Goal: Task Accomplishment & Management: Complete application form

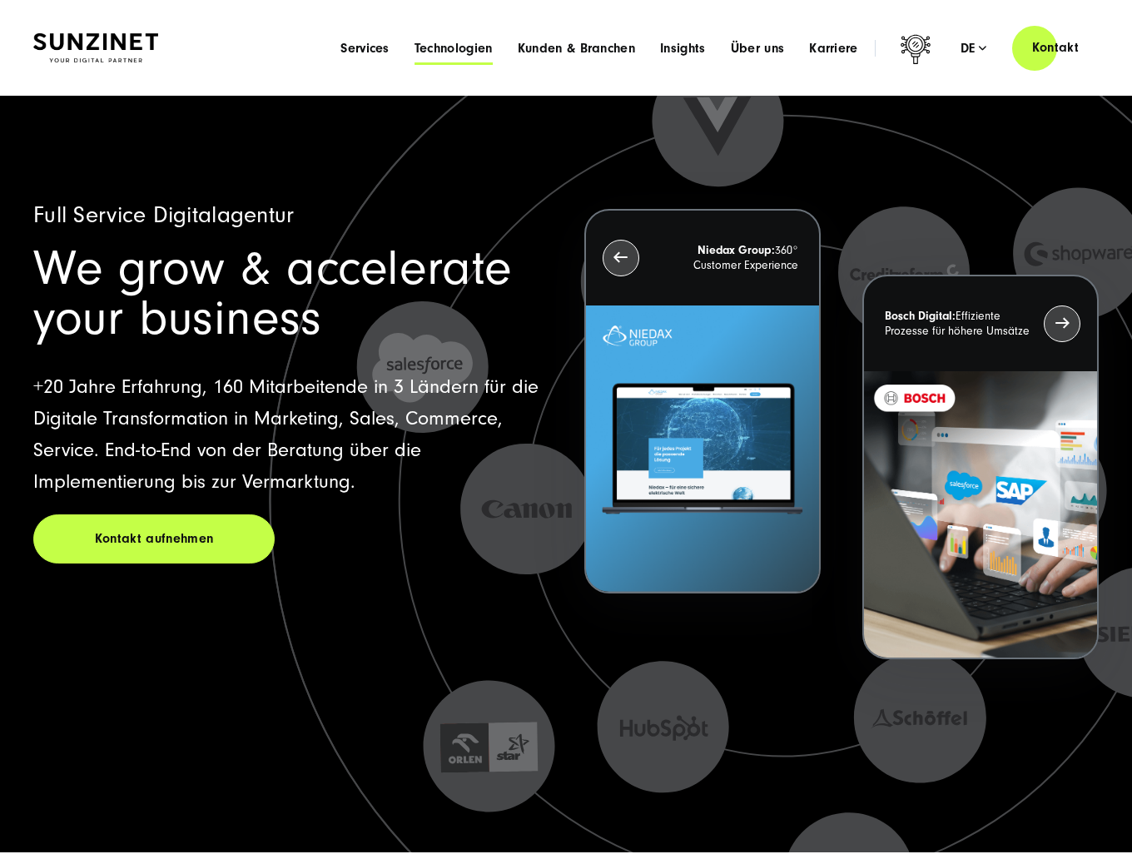
click at [464, 48] on span "Technologien" at bounding box center [454, 48] width 78 height 17
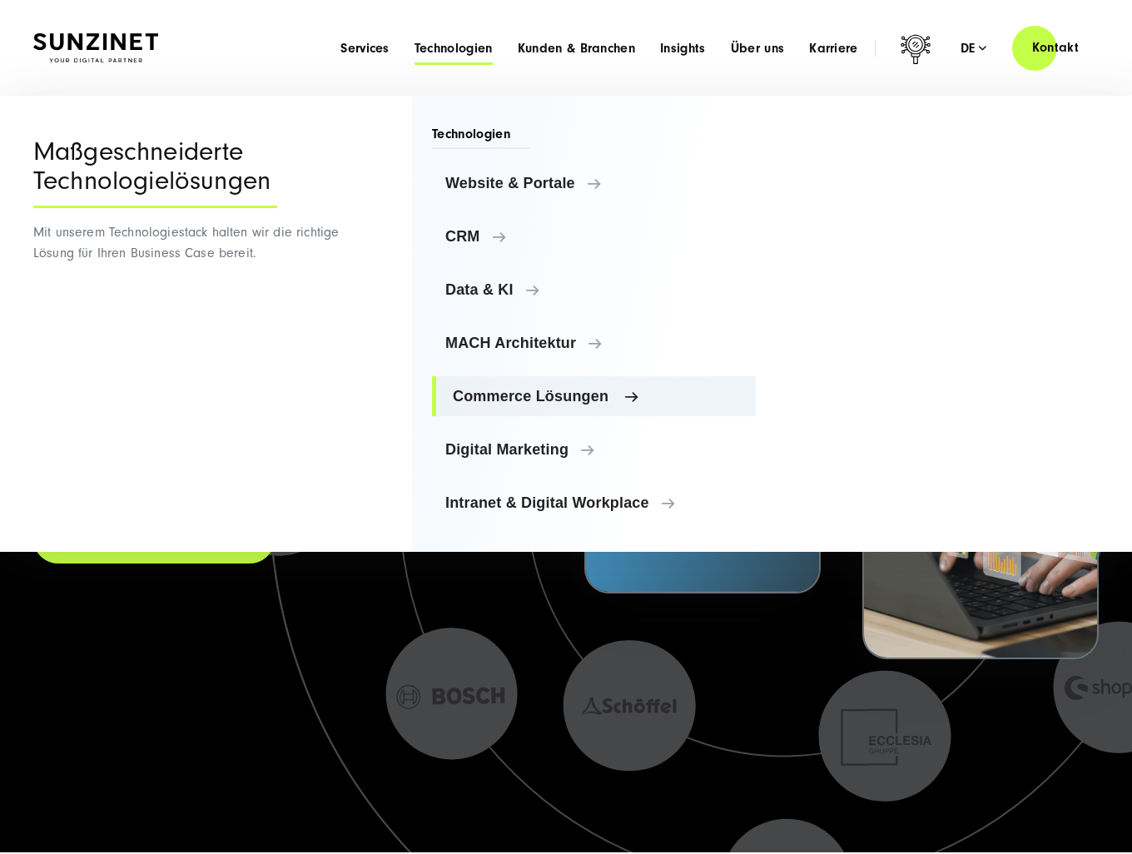
click at [533, 393] on span "Commerce Lösungen" at bounding box center [598, 396] width 290 height 17
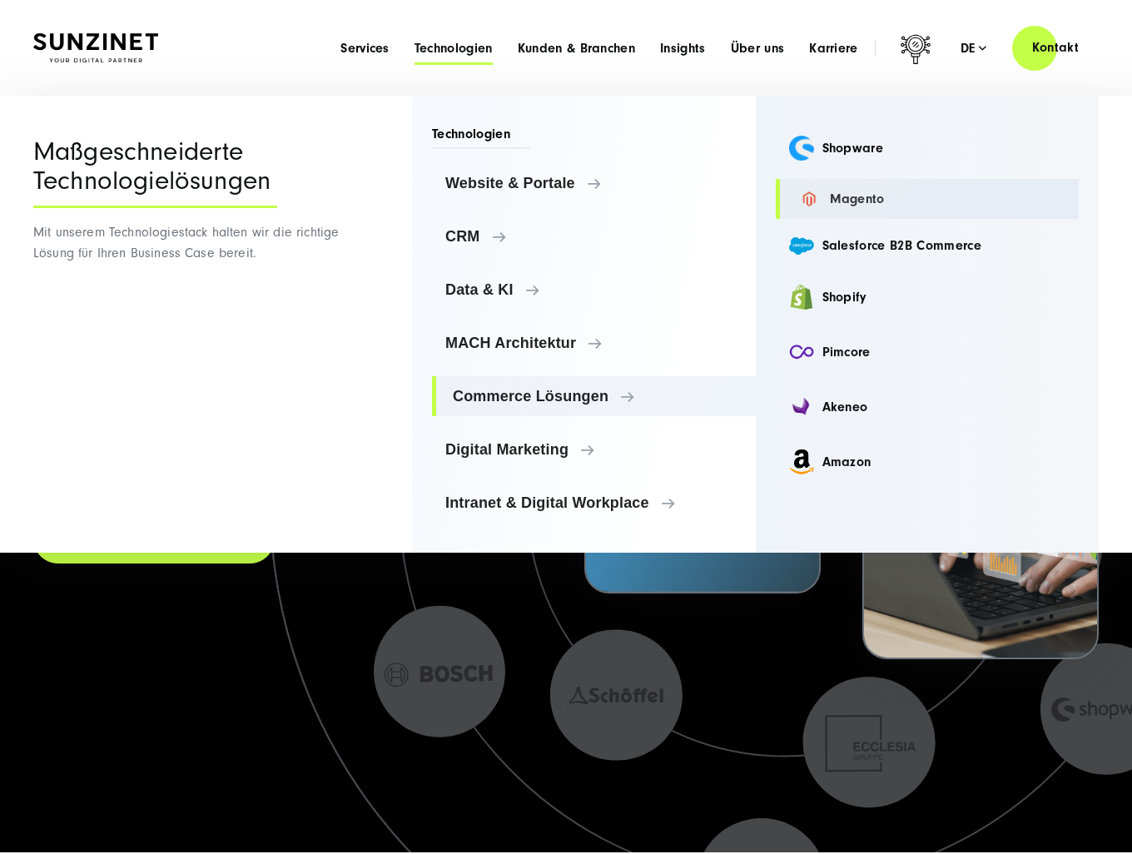
click at [832, 186] on link "Magento" at bounding box center [928, 199] width 304 height 40
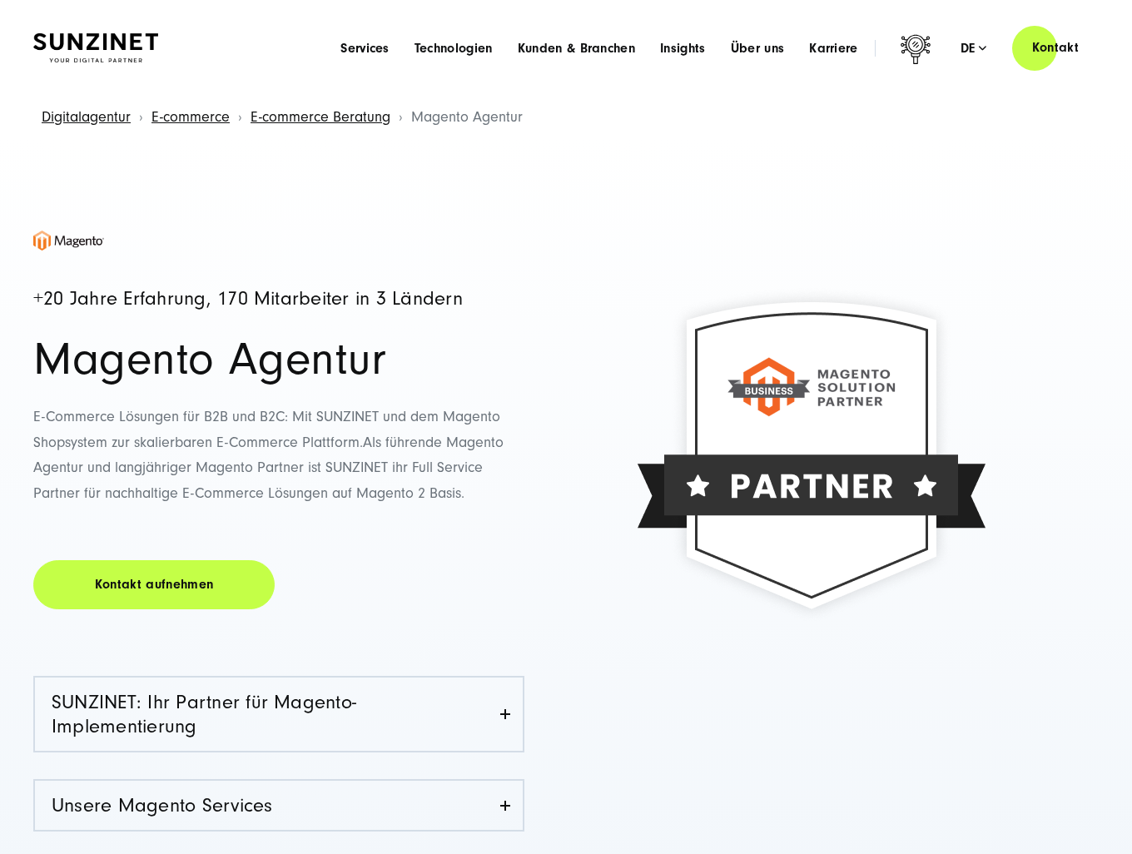
click at [143, 37] on img at bounding box center [95, 47] width 125 height 29
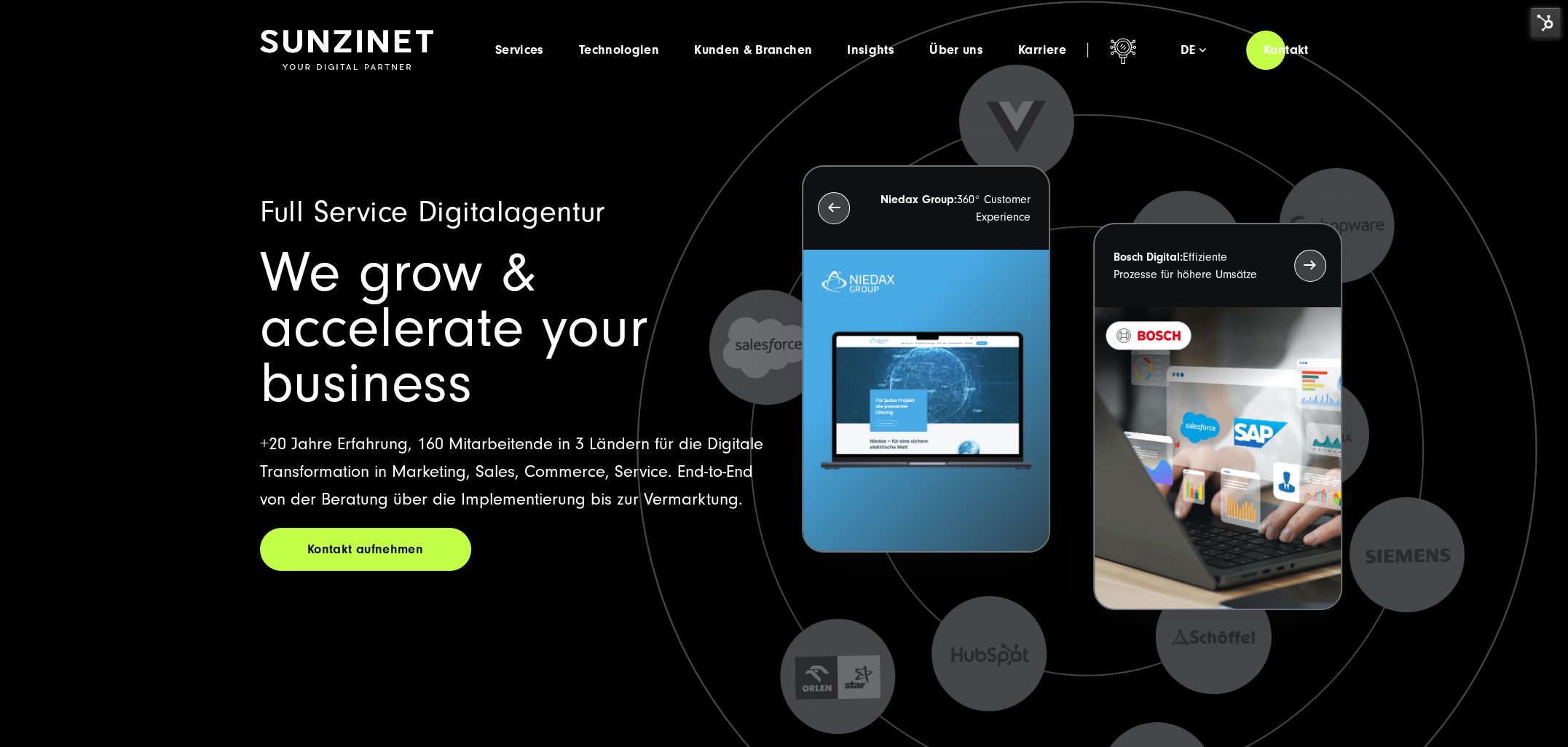
click at [1536, 21] on img at bounding box center [1544, 22] width 31 height 31
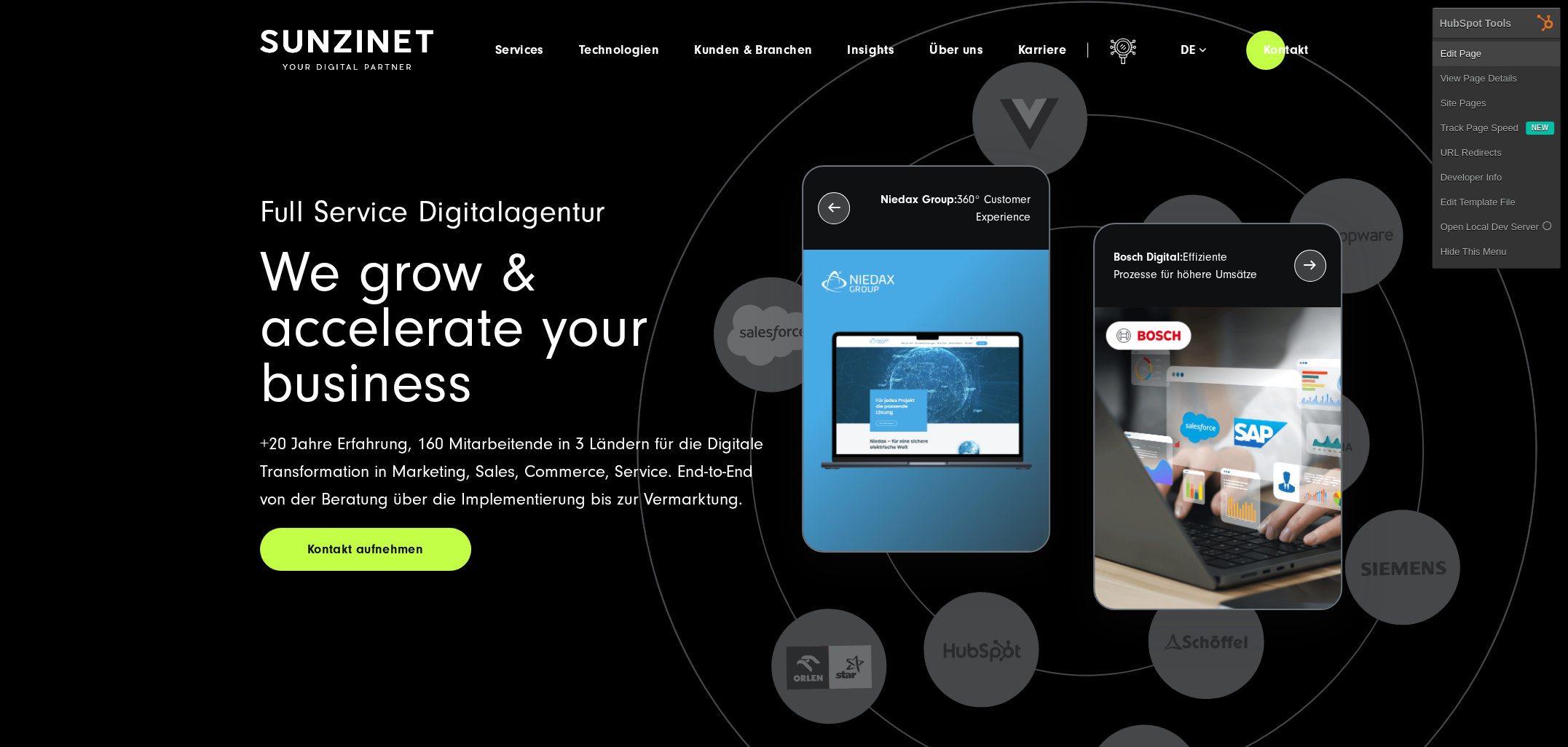
click at [1516, 46] on link "Edit Page" at bounding box center [1496, 53] width 128 height 24
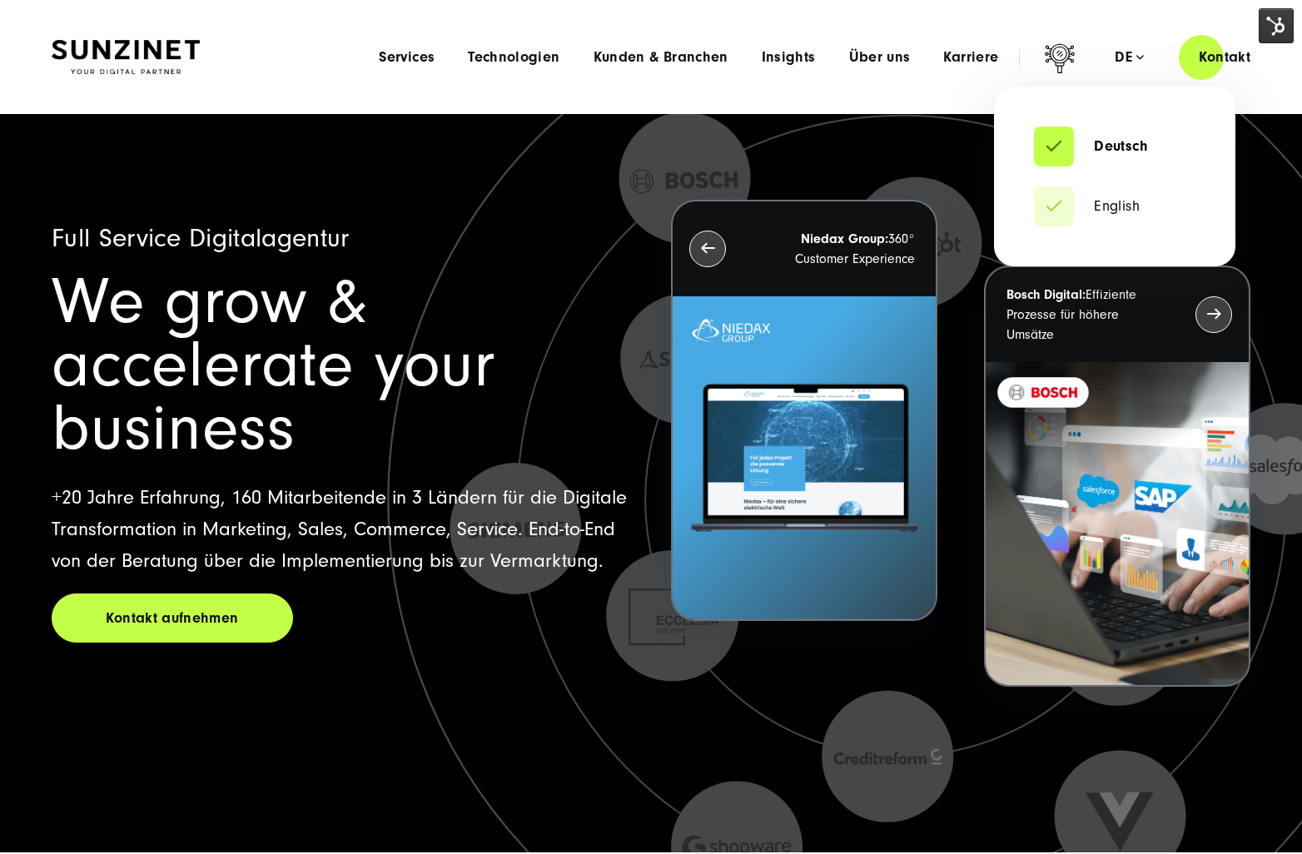
click at [1124, 57] on div "de" at bounding box center [1129, 57] width 29 height 17
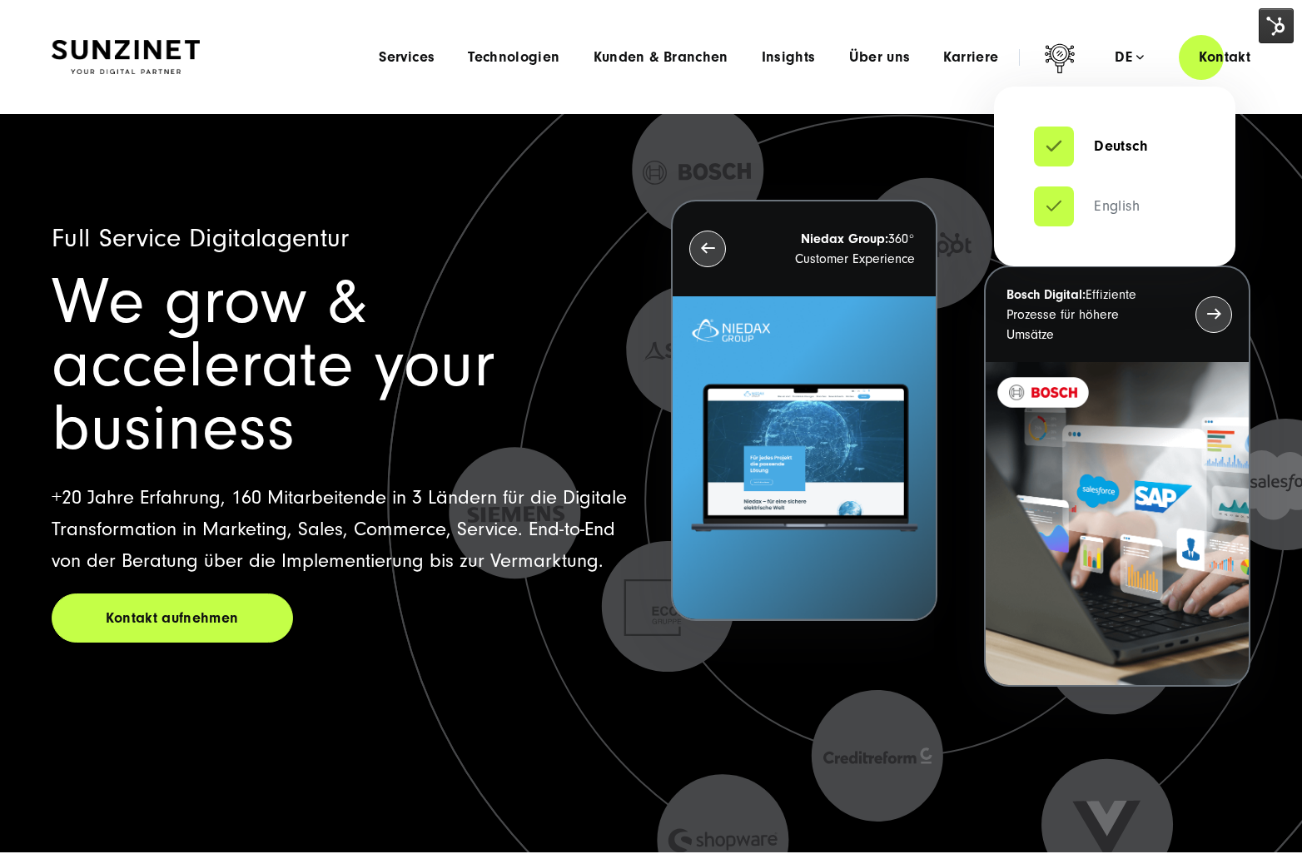
click at [1052, 215] on link "English" at bounding box center [1087, 206] width 106 height 17
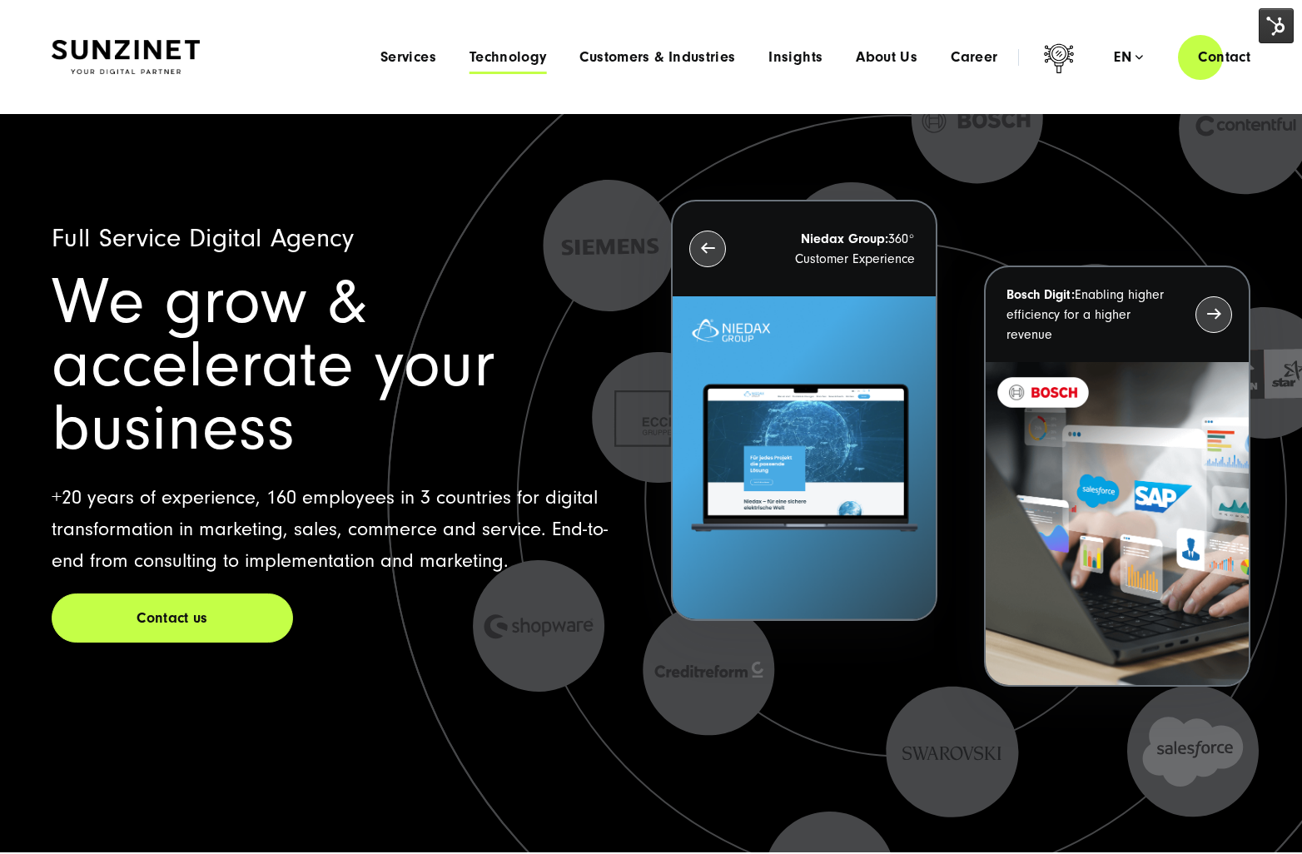
click at [512, 61] on span "Technology" at bounding box center [508, 57] width 77 height 17
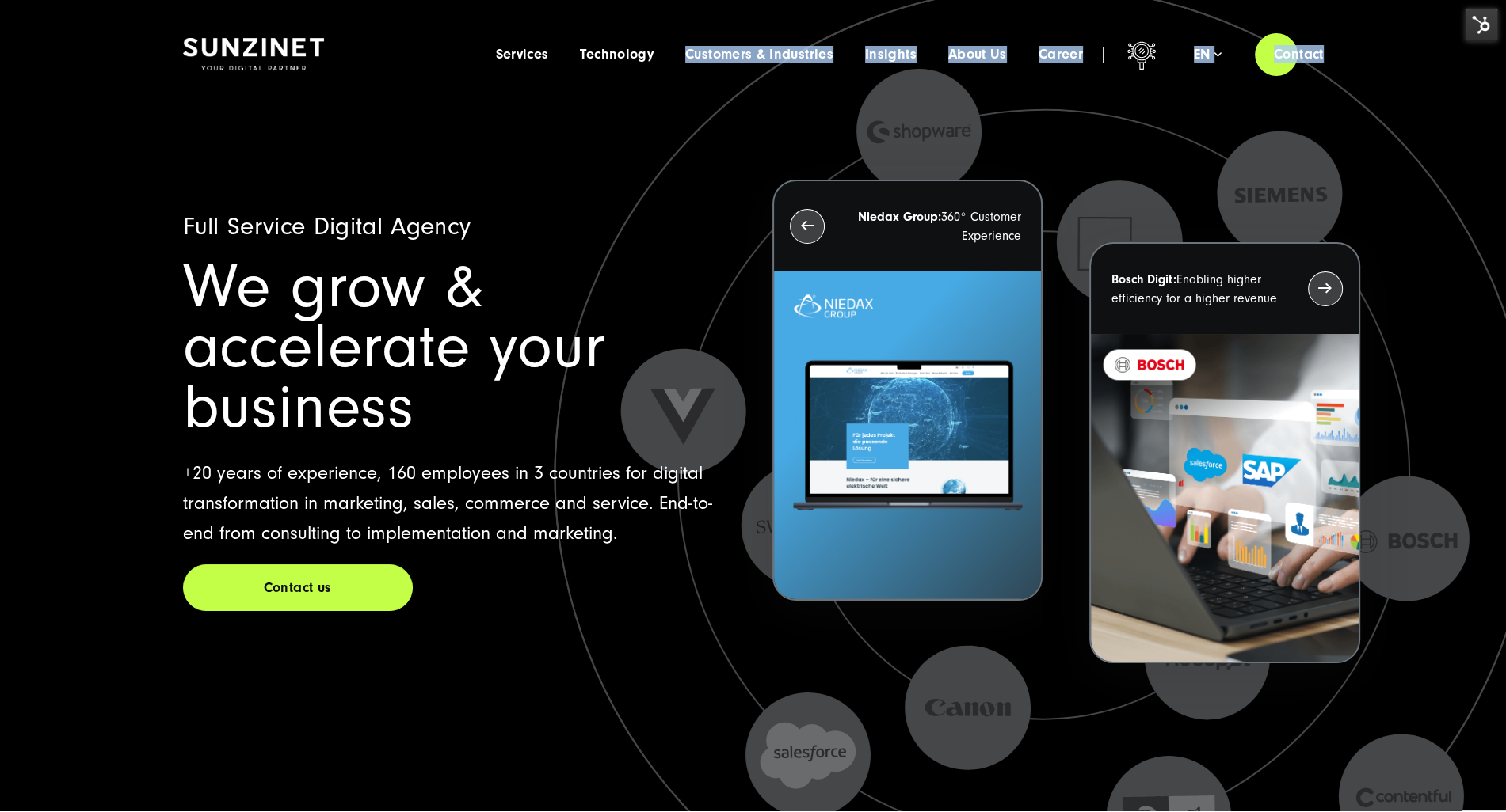
click at [1238, 196] on icon at bounding box center [1044, 475] width 1300 height 1299
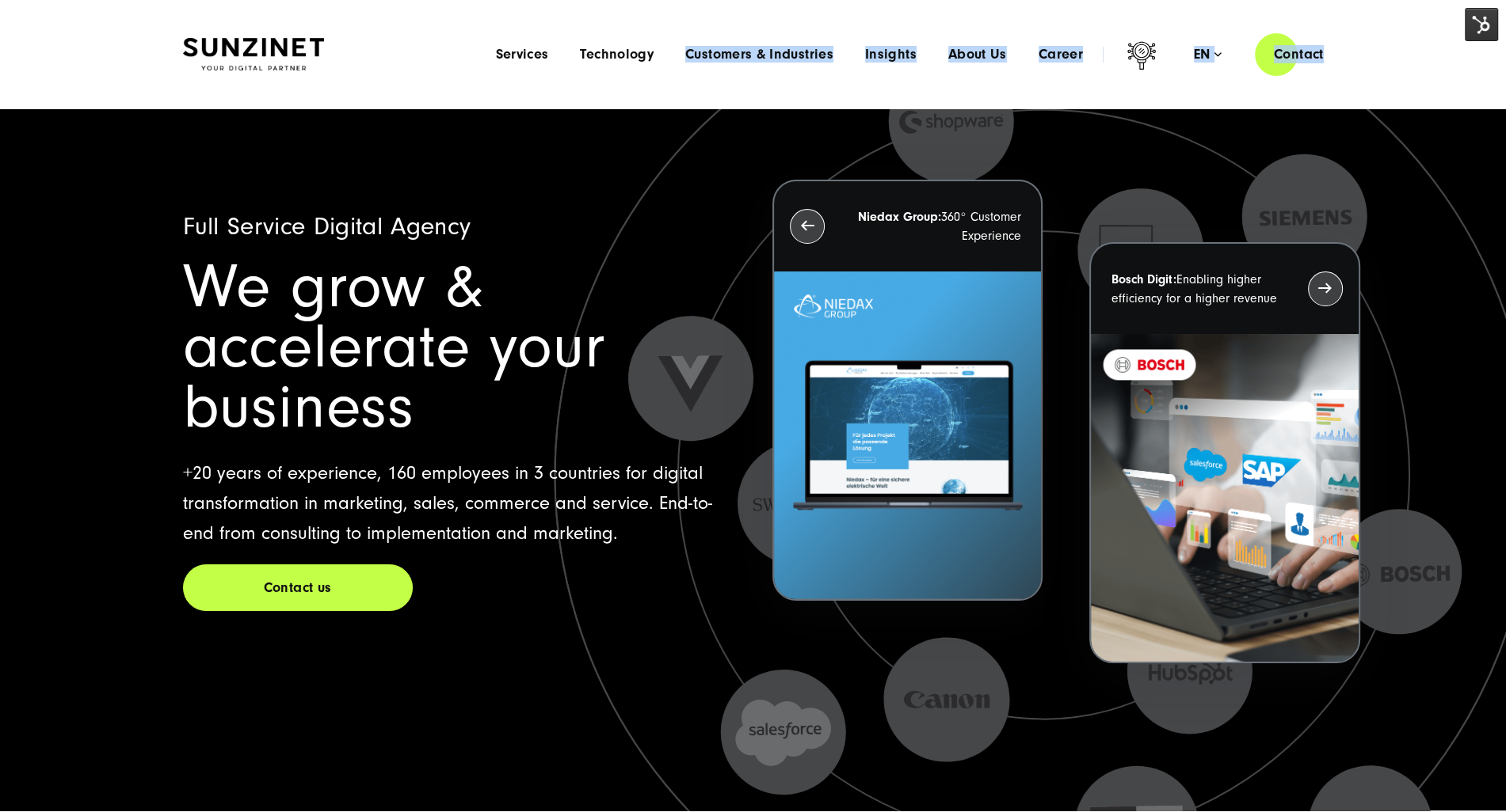
click at [1191, 67] on div "Menu Services Menu Full Service Digital Agency We solve complex challenges and …" at bounding box center [910, 53] width 863 height 45
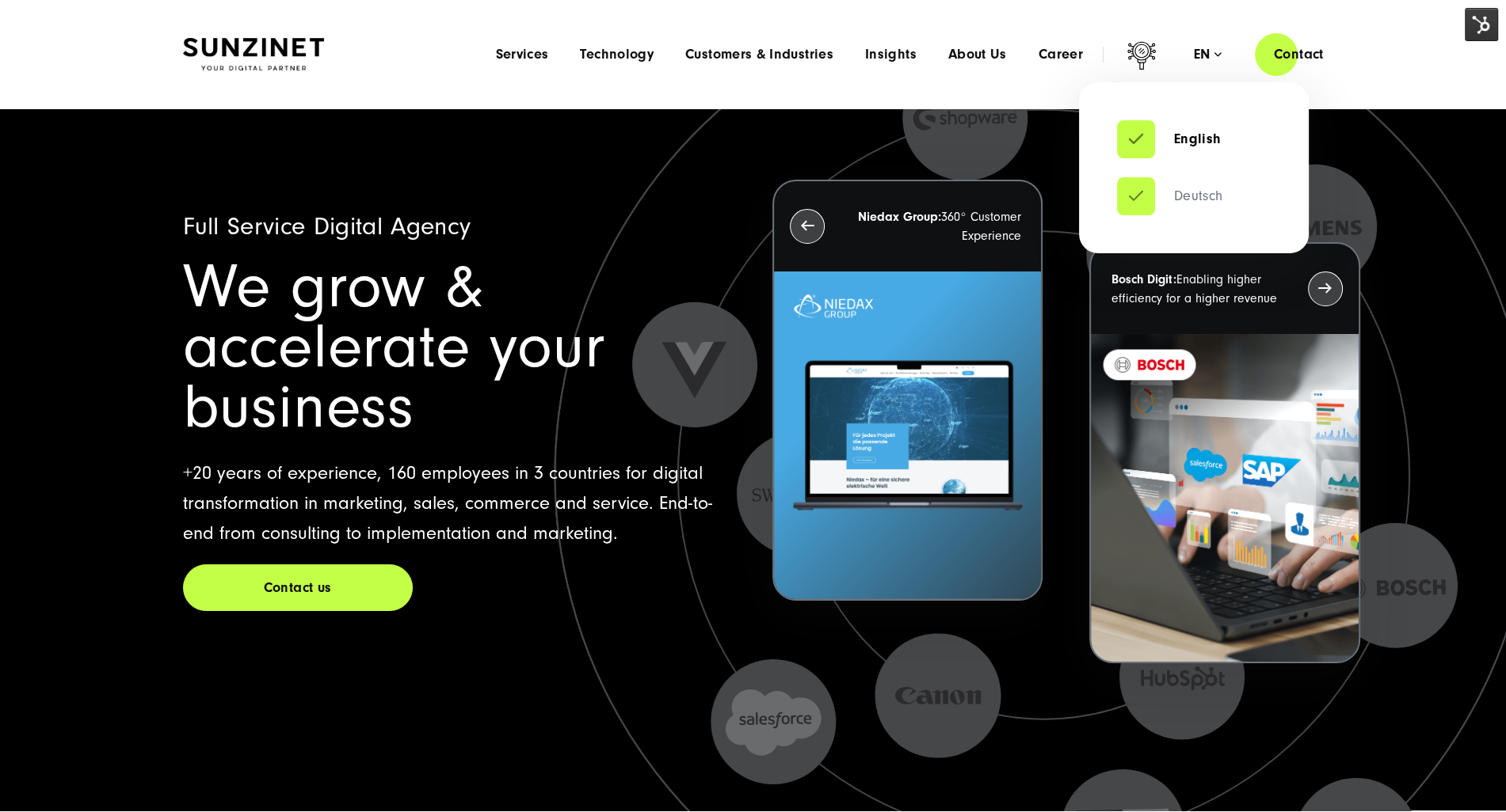
click at [1150, 195] on link "Deutsch" at bounding box center [1170, 196] width 107 height 16
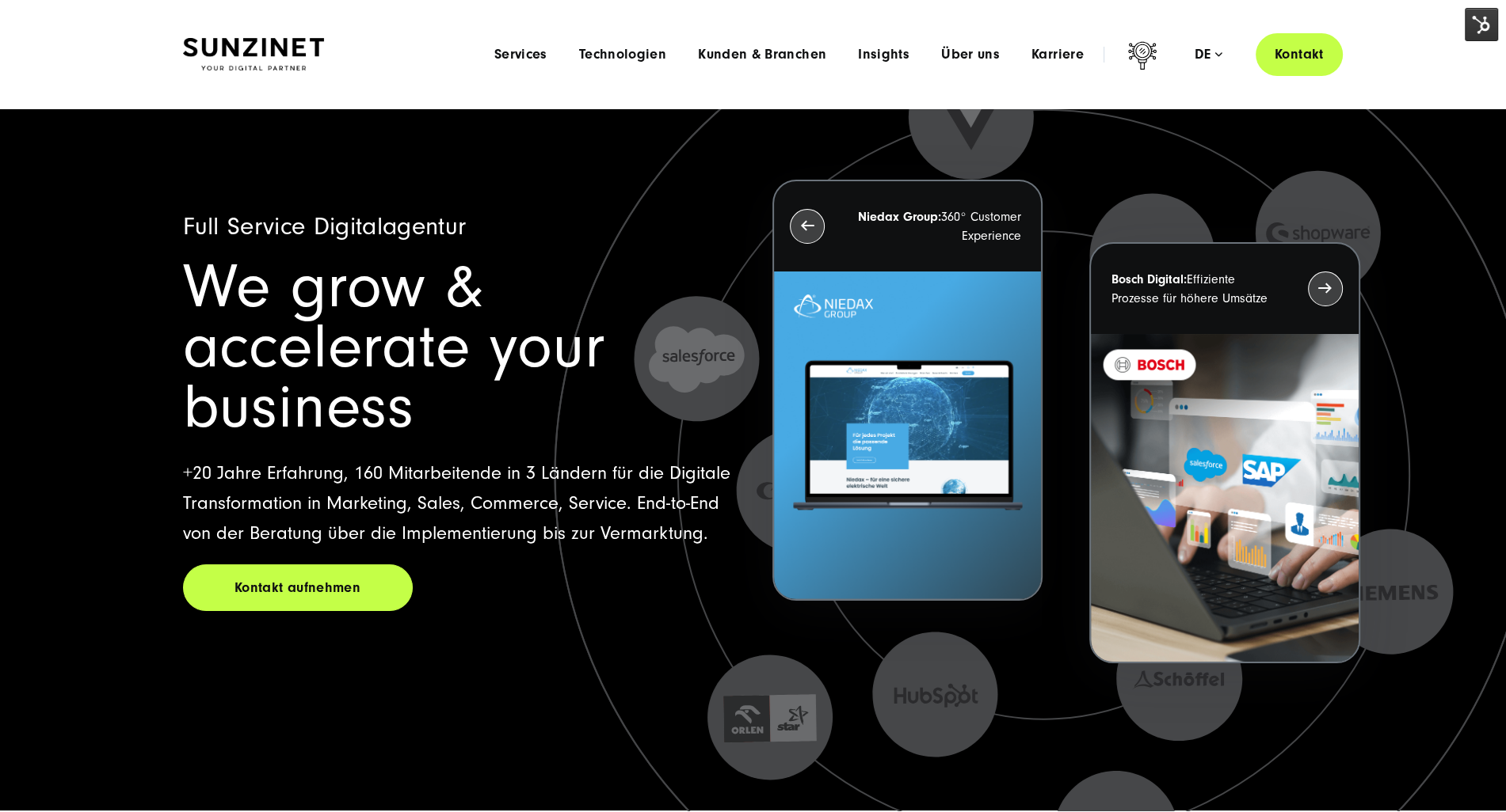
click at [1308, 58] on link "Kontakt" at bounding box center [1300, 53] width 88 height 45
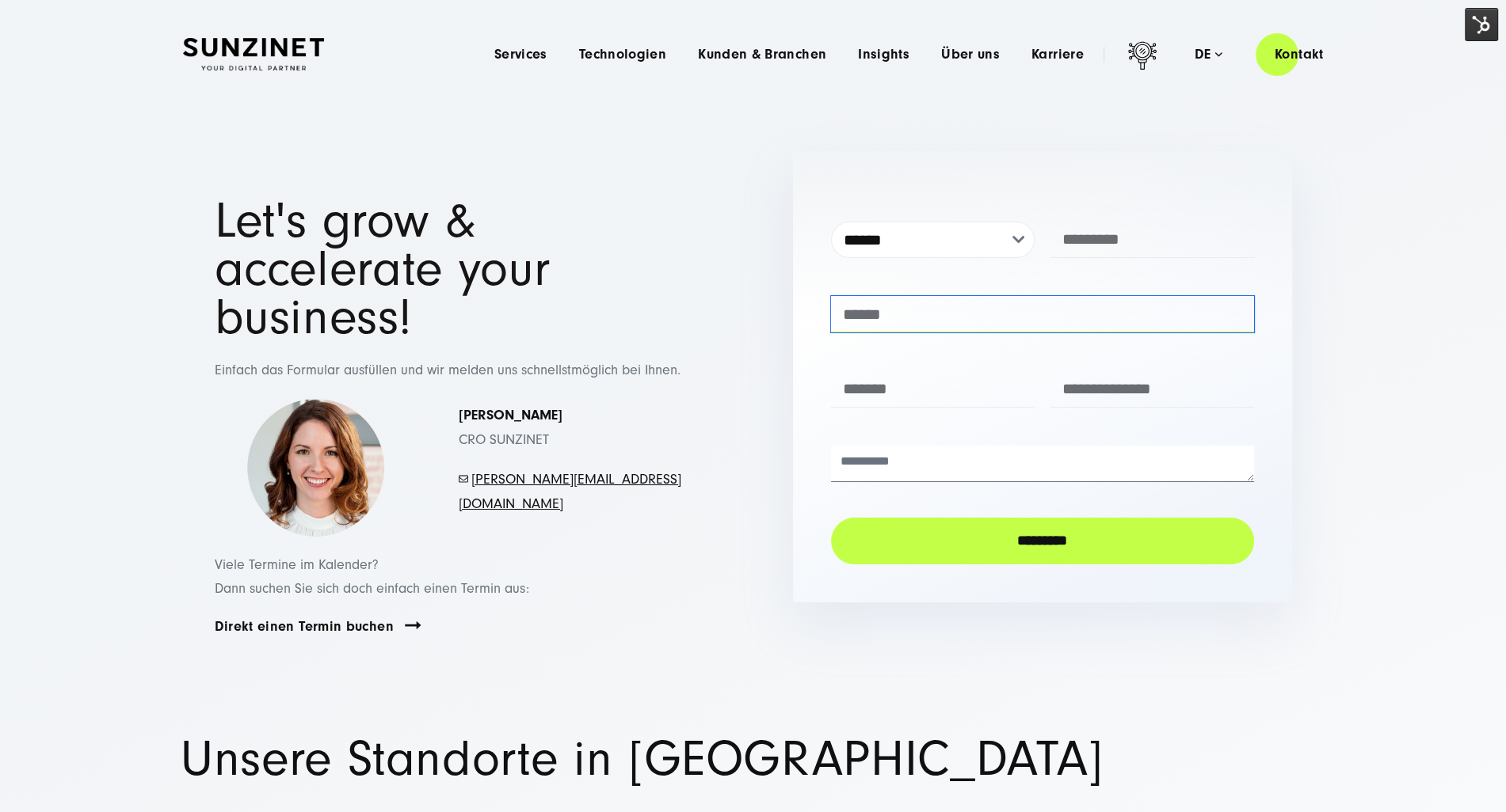
click at [916, 316] on input "text" at bounding box center [1042, 314] width 423 height 36
type input "**********"
click at [1147, 241] on input "text" at bounding box center [1152, 240] width 204 height 36
type input "**********"
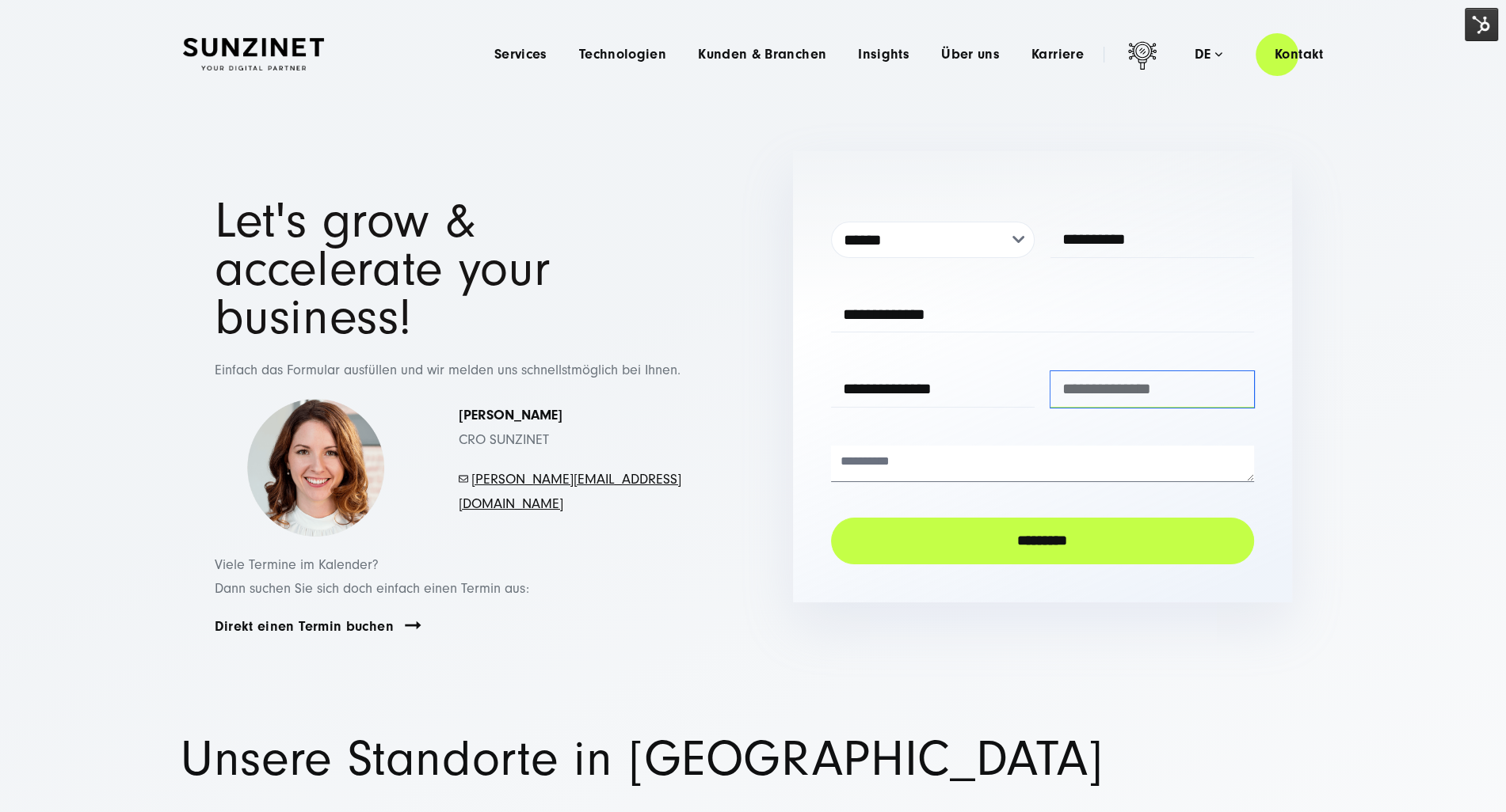
type input "**********"
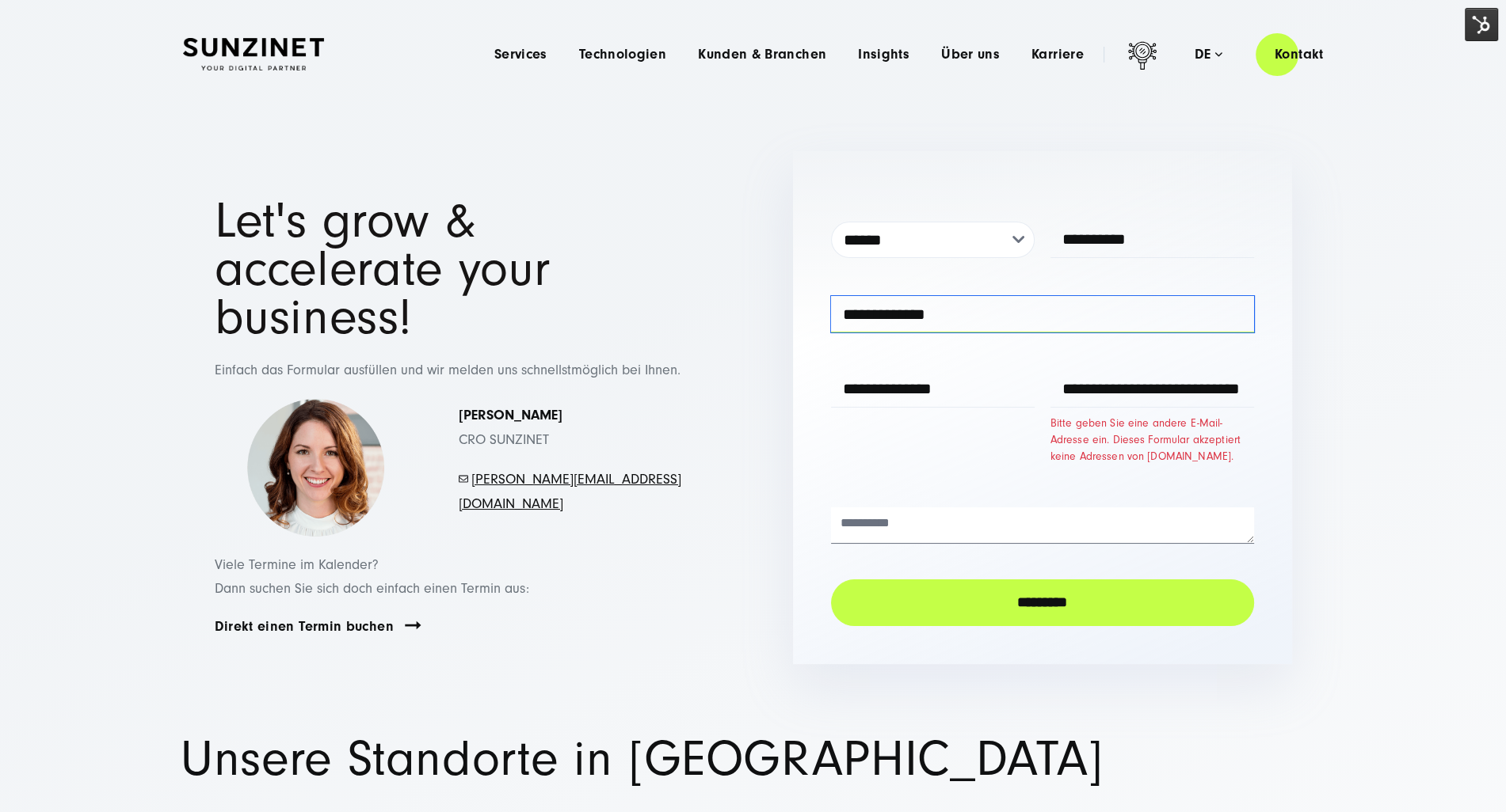
click at [1022, 311] on input "**********" at bounding box center [1042, 314] width 423 height 36
type input "**********"
drag, startPoint x: 1202, startPoint y: 390, endPoint x: 1486, endPoint y: 364, distance: 285.2
click at [1486, 364] on section "**********" at bounding box center [753, 428] width 1506 height 616
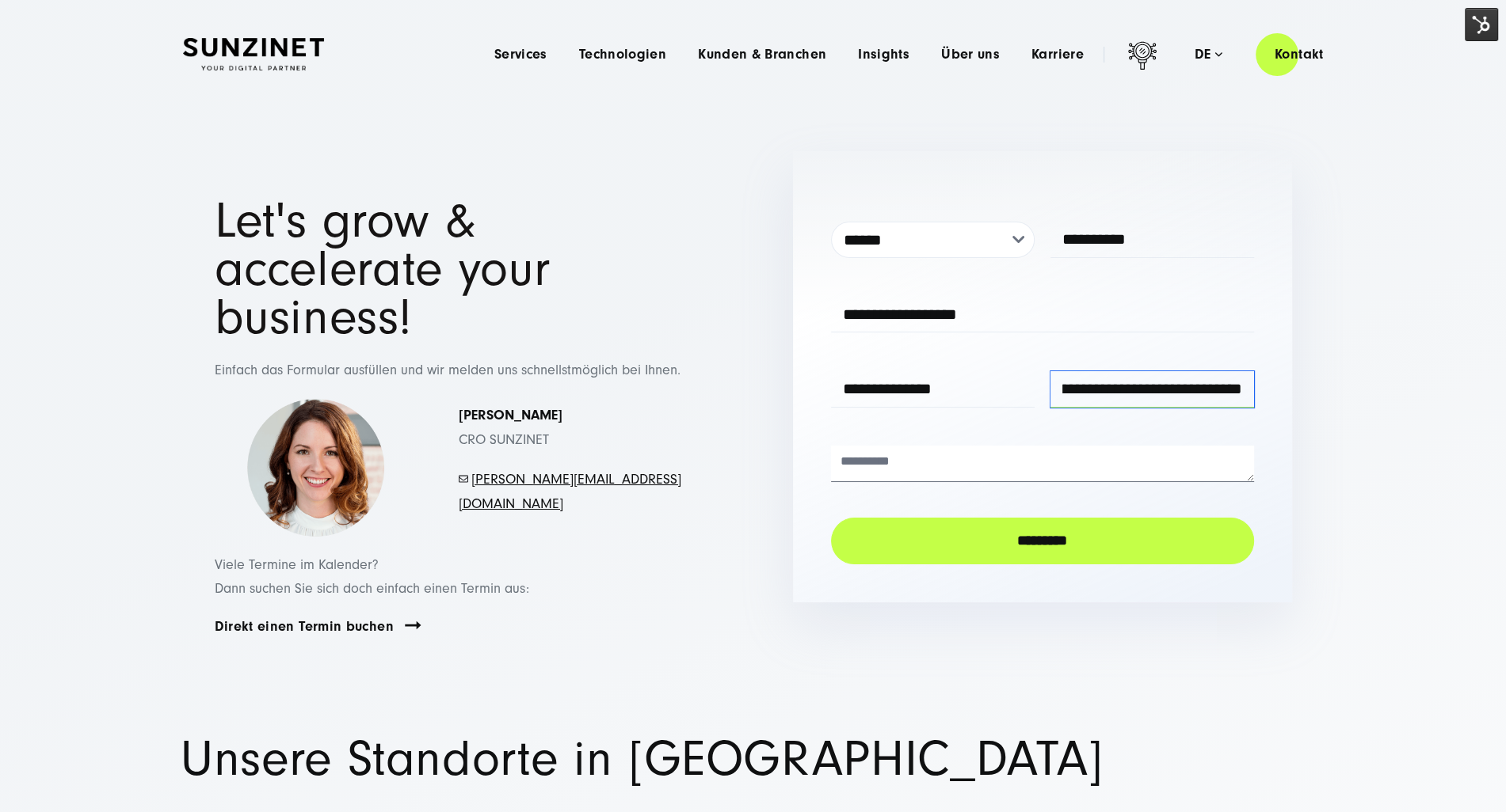
scroll to position [0, 84]
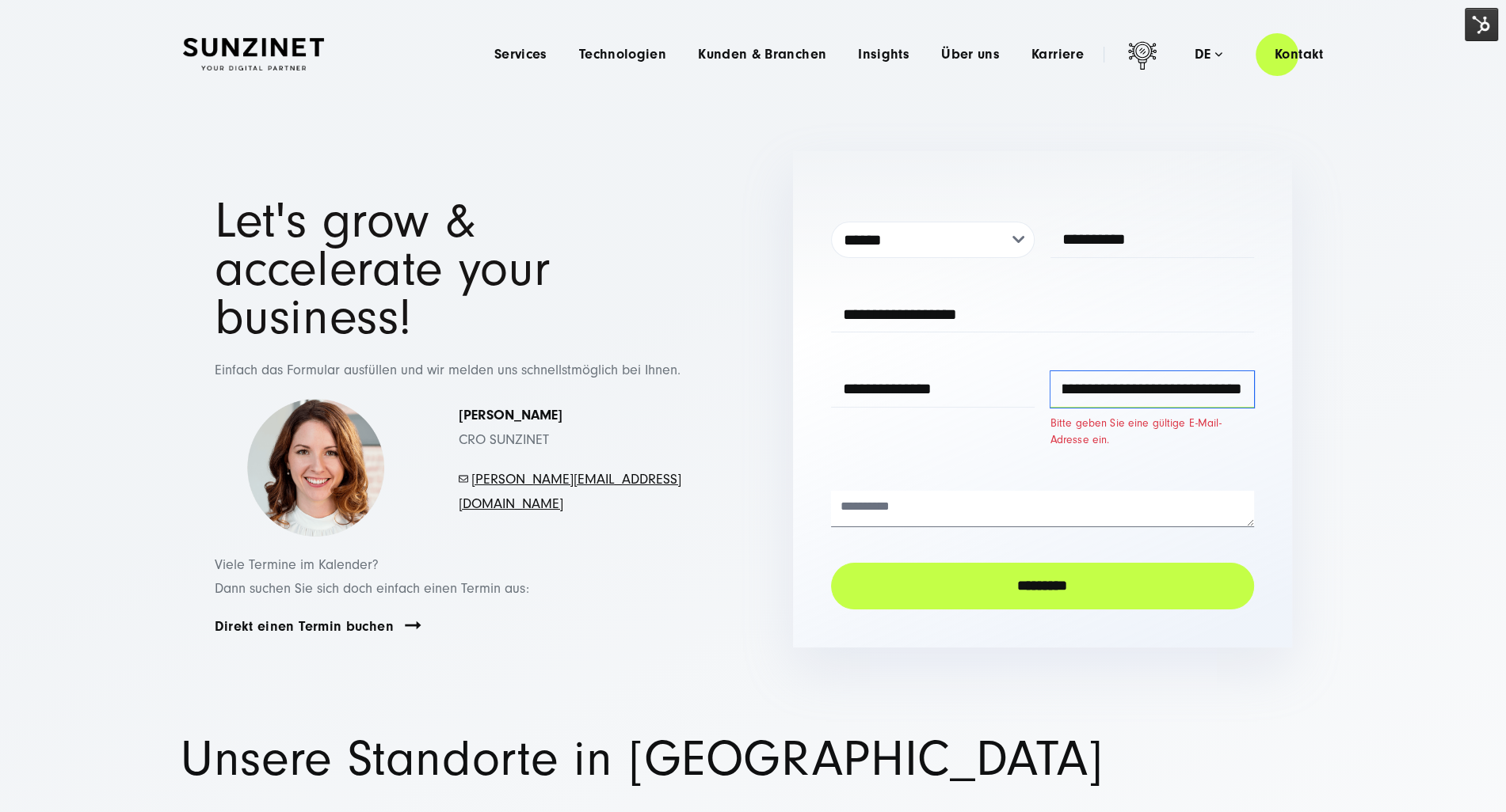
drag, startPoint x: 1216, startPoint y: 396, endPoint x: 1264, endPoint y: 392, distance: 48.2
click at [1264, 392] on div "**********" at bounding box center [1042, 399] width 499 height 496
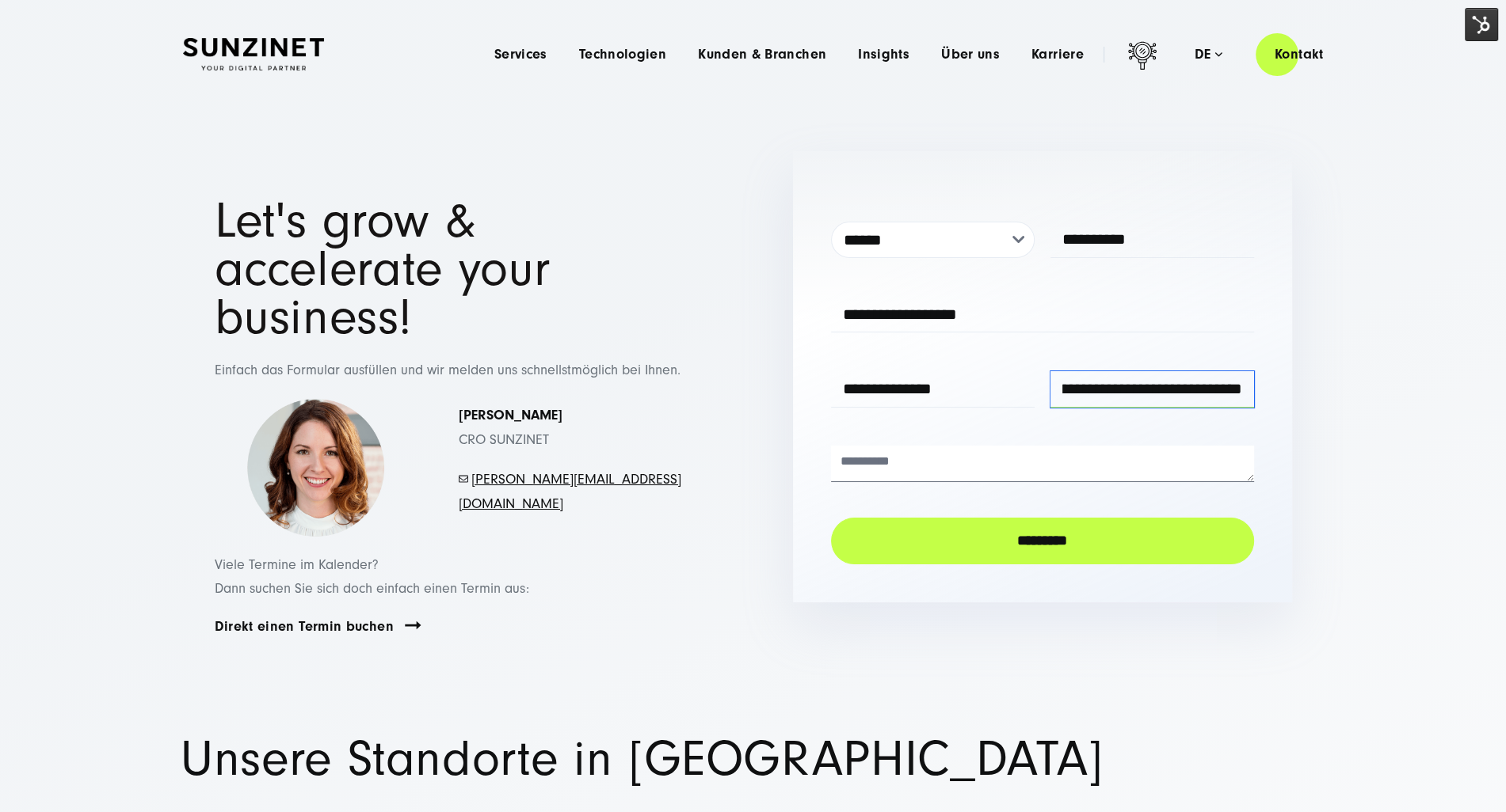
scroll to position [0, 73]
type input "**********"
click at [1147, 549] on input "*********" at bounding box center [1042, 541] width 423 height 47
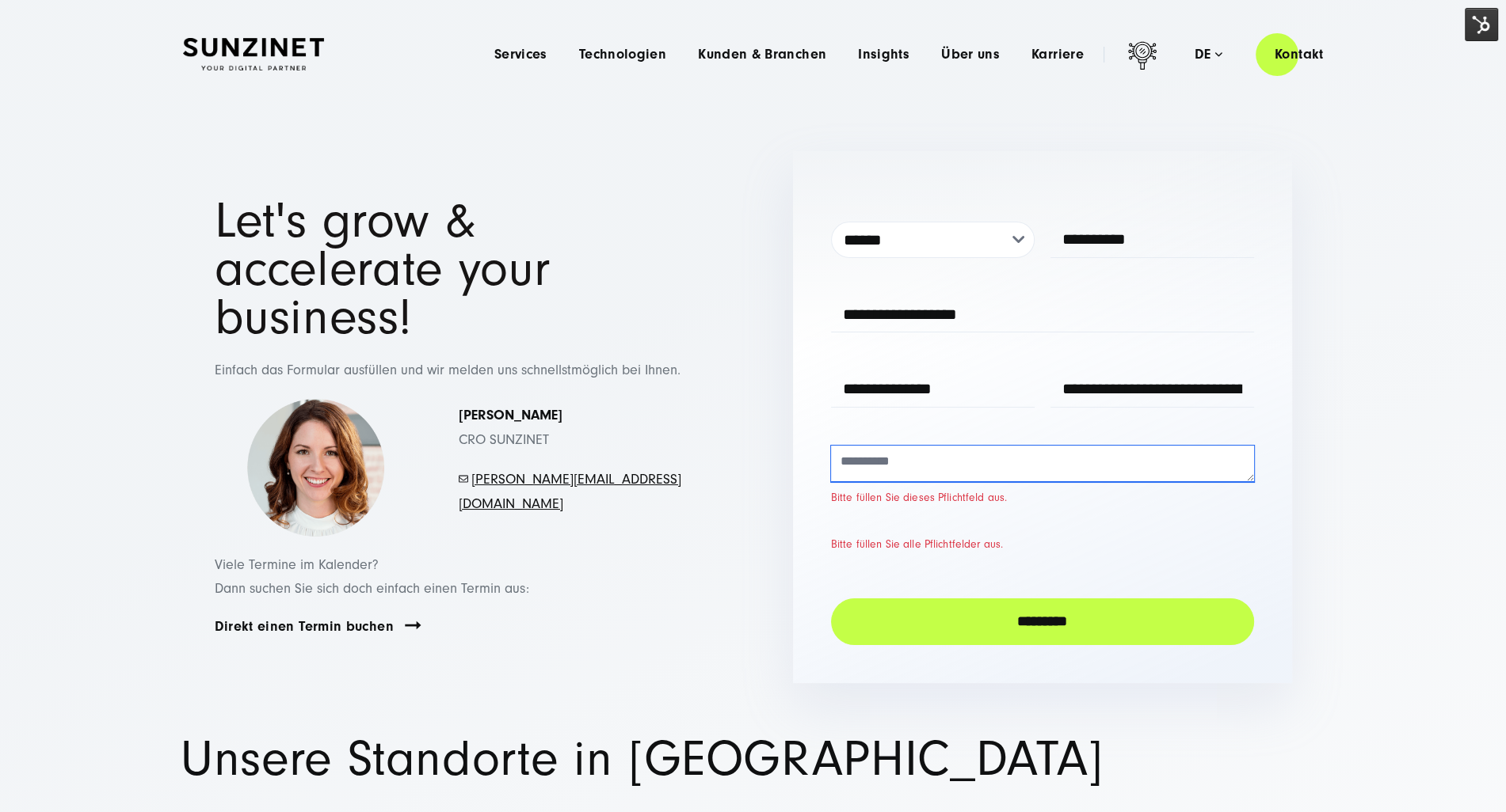
click at [1079, 472] on textarea at bounding box center [1042, 464] width 423 height 36
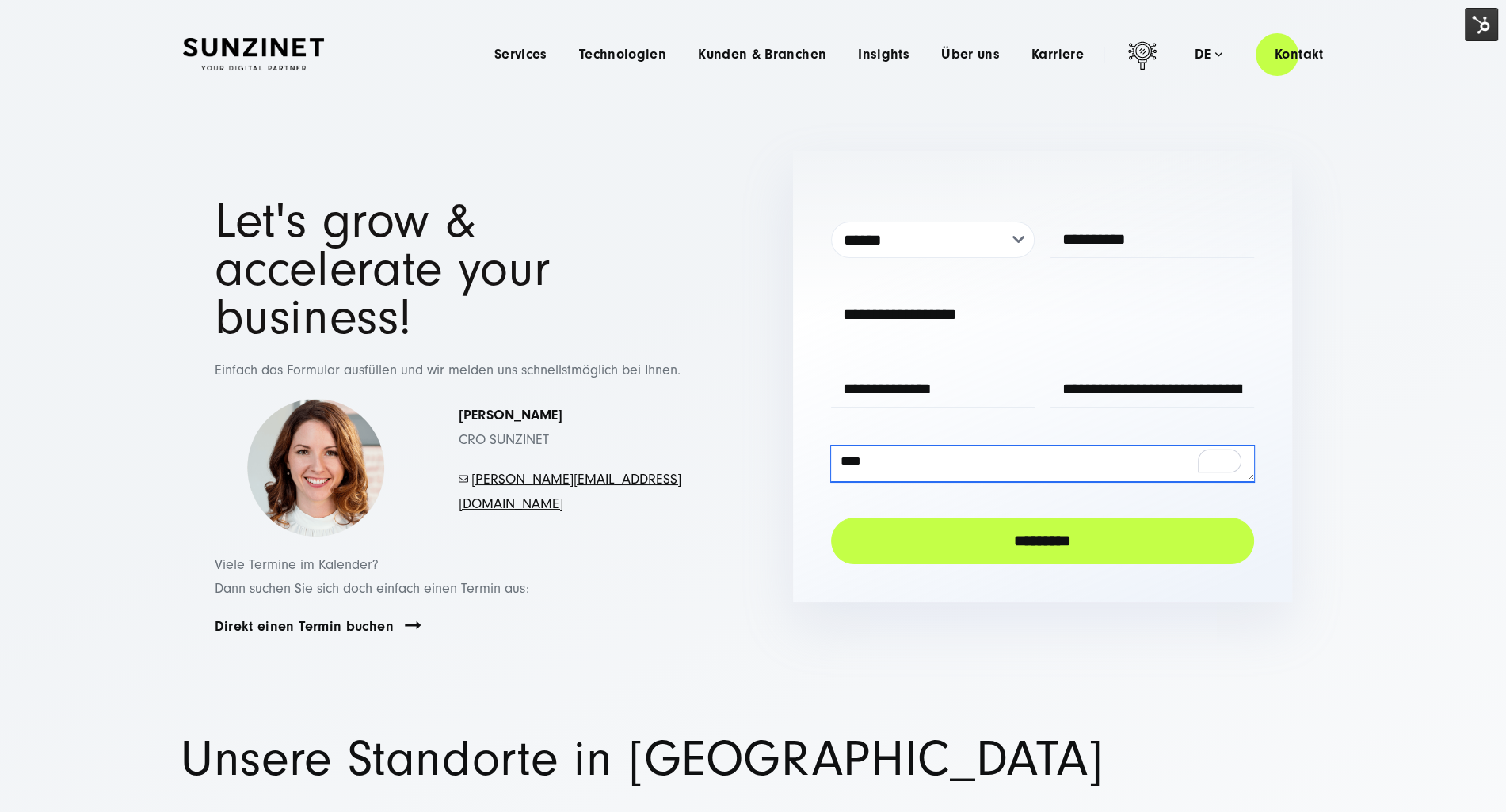
type textarea "****"
click at [1062, 556] on input "*********" at bounding box center [1042, 541] width 423 height 47
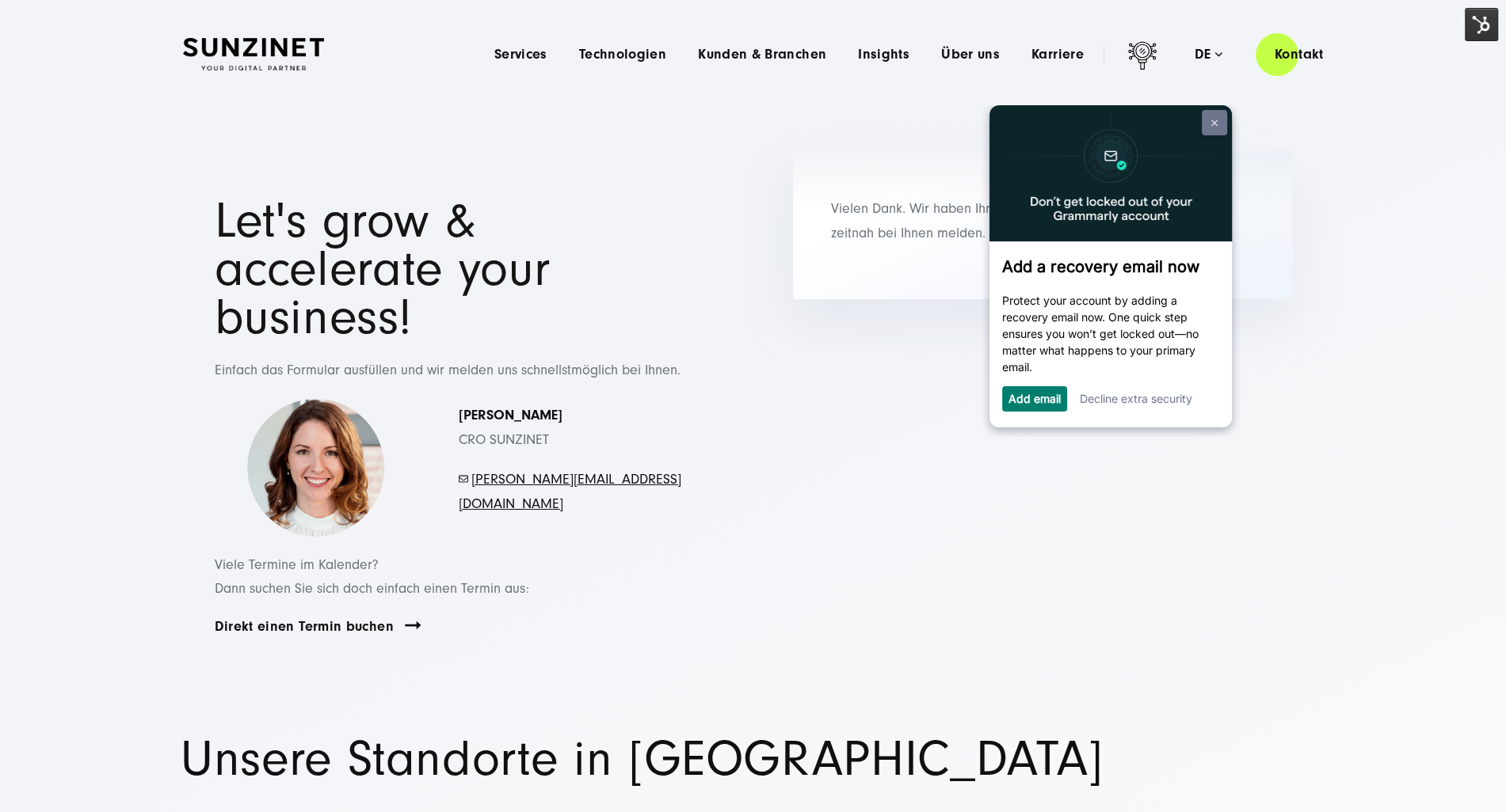
click at [1222, 126] on link at bounding box center [1214, 123] width 26 height 26
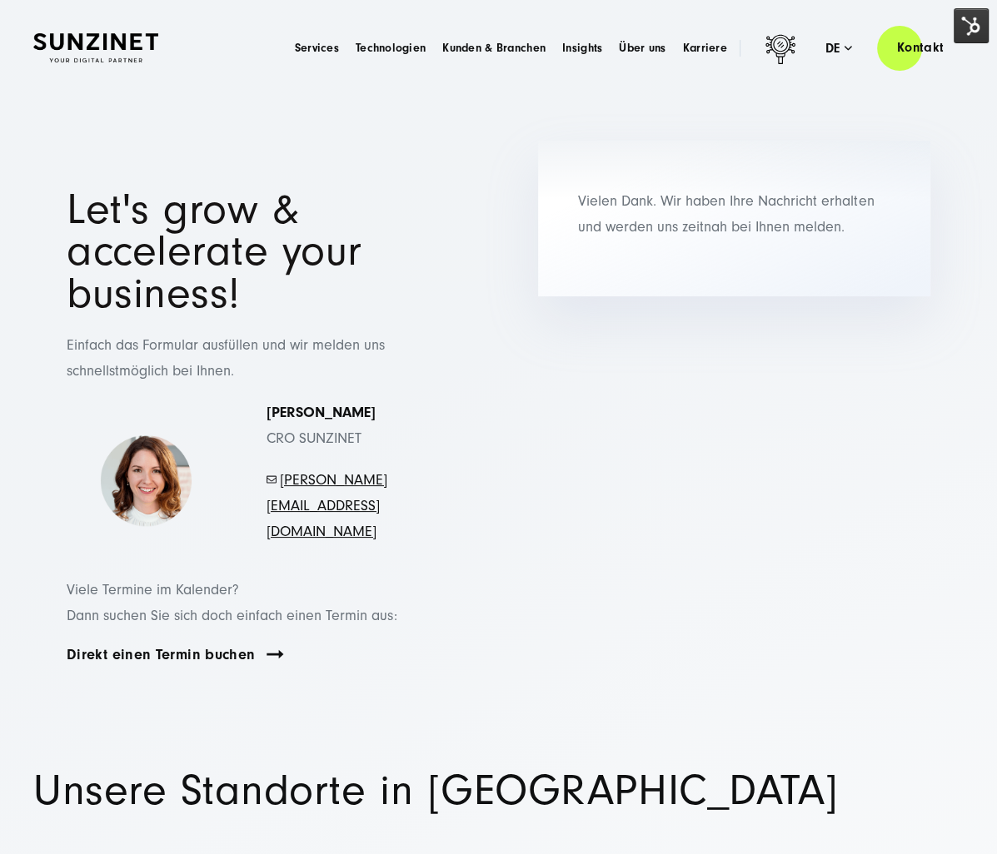
click at [465, 124] on section "Let's grow & accelerate your business! Einfach das Formular ausfüllen und wir m…" at bounding box center [498, 438] width 997 height 663
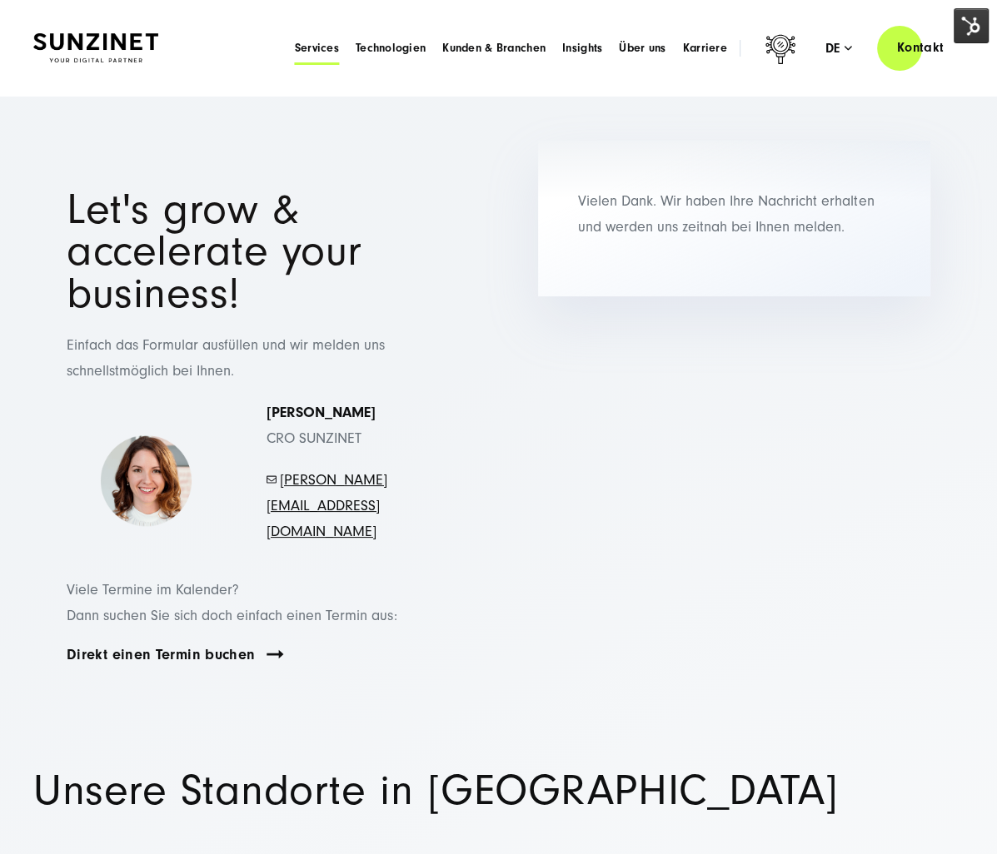
click at [295, 45] on span "Services" at bounding box center [317, 48] width 44 height 17
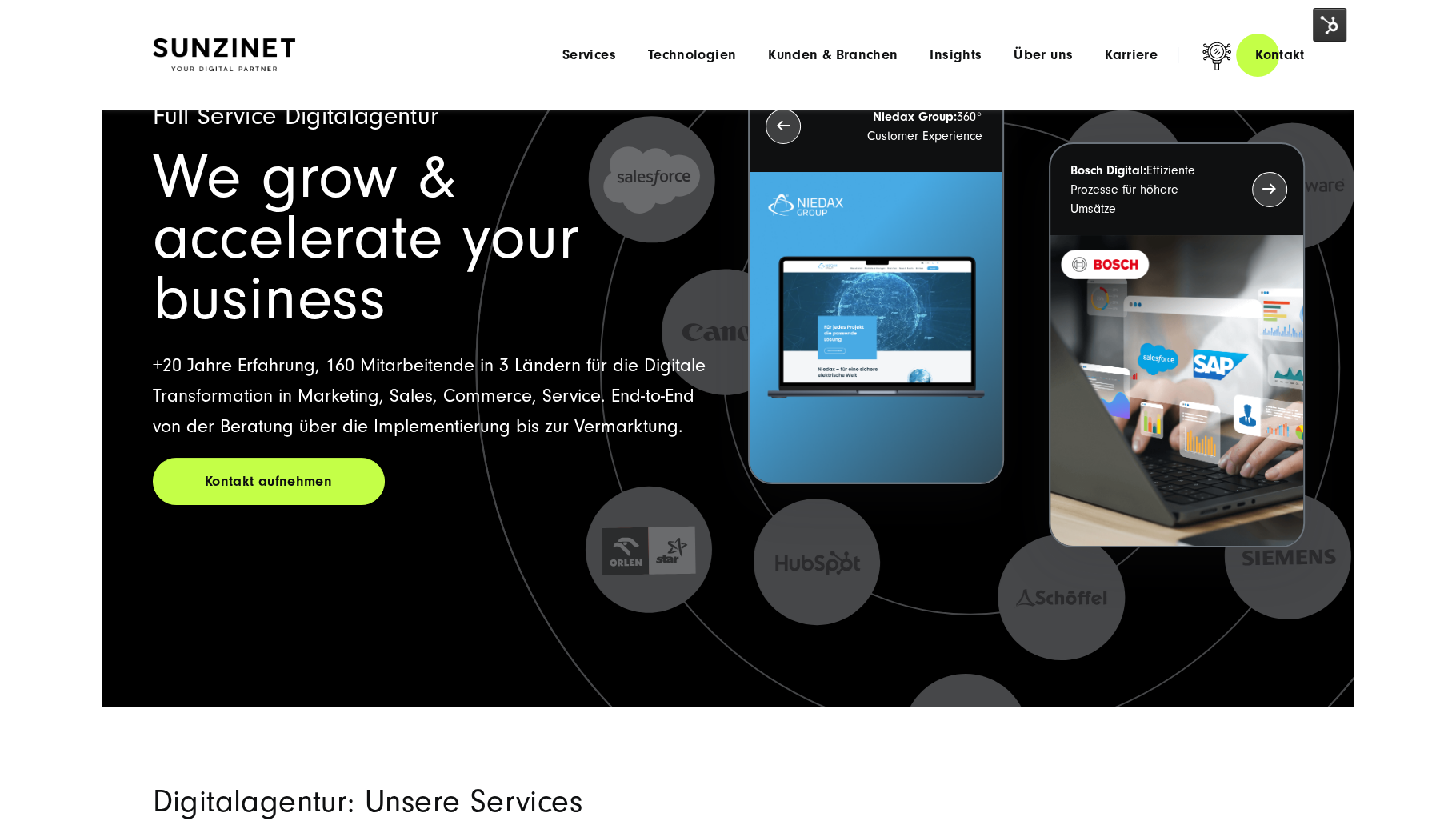
scroll to position [80, 0]
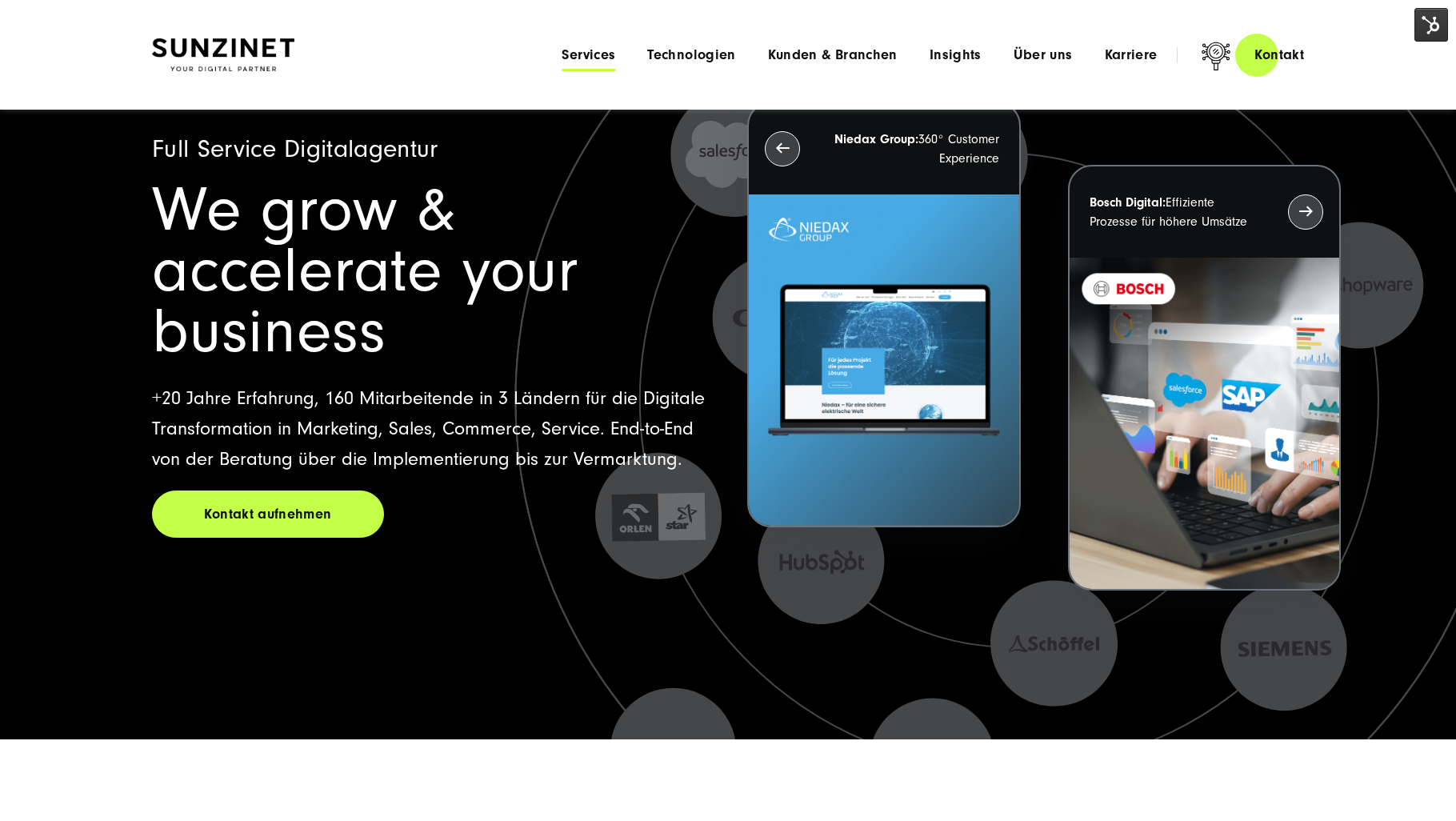
click at [607, 48] on span "Services" at bounding box center [589, 55] width 54 height 16
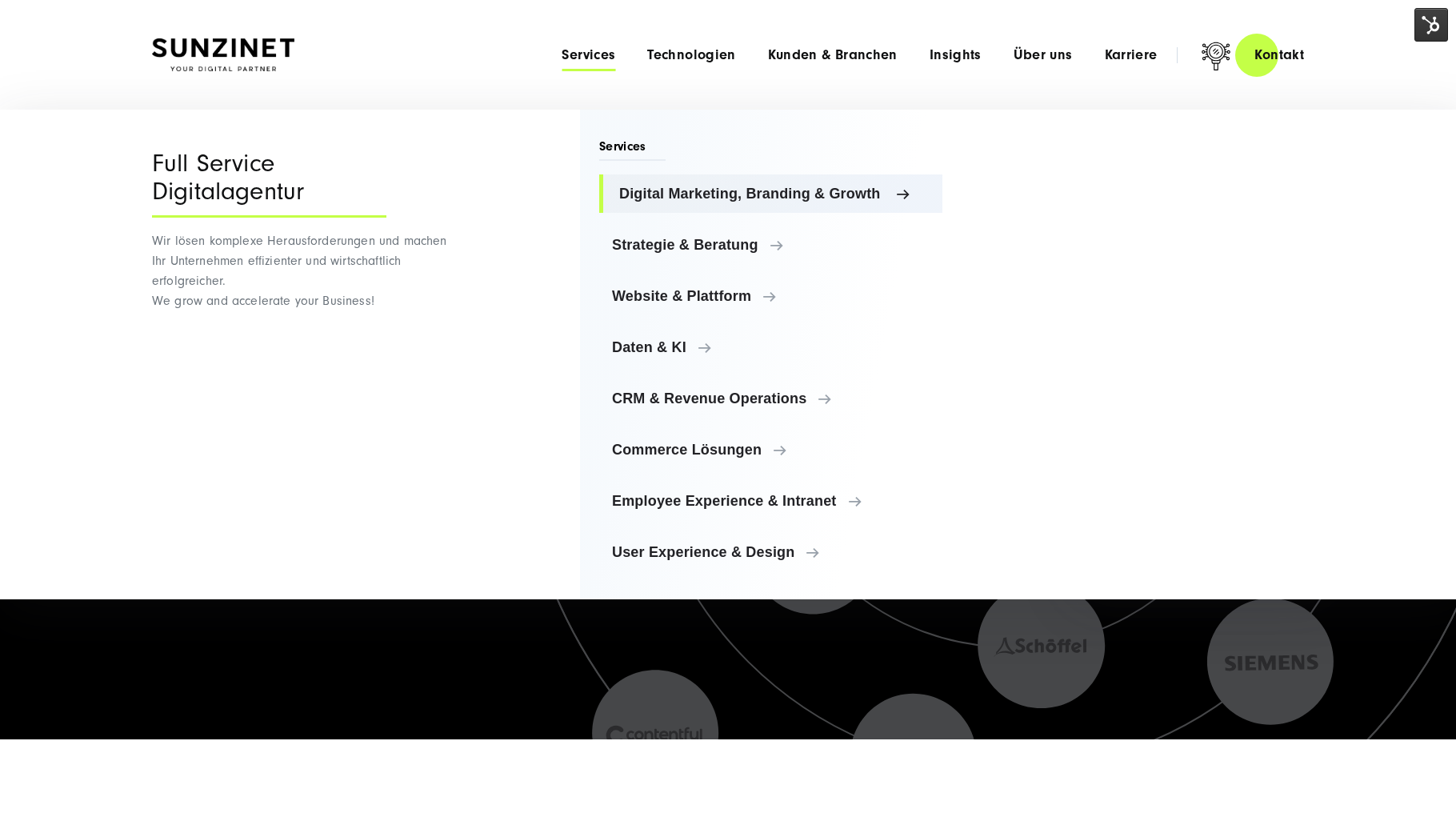
click at [768, 189] on span "Digital Marketing, Branding & Growth" at bounding box center [774, 193] width 310 height 16
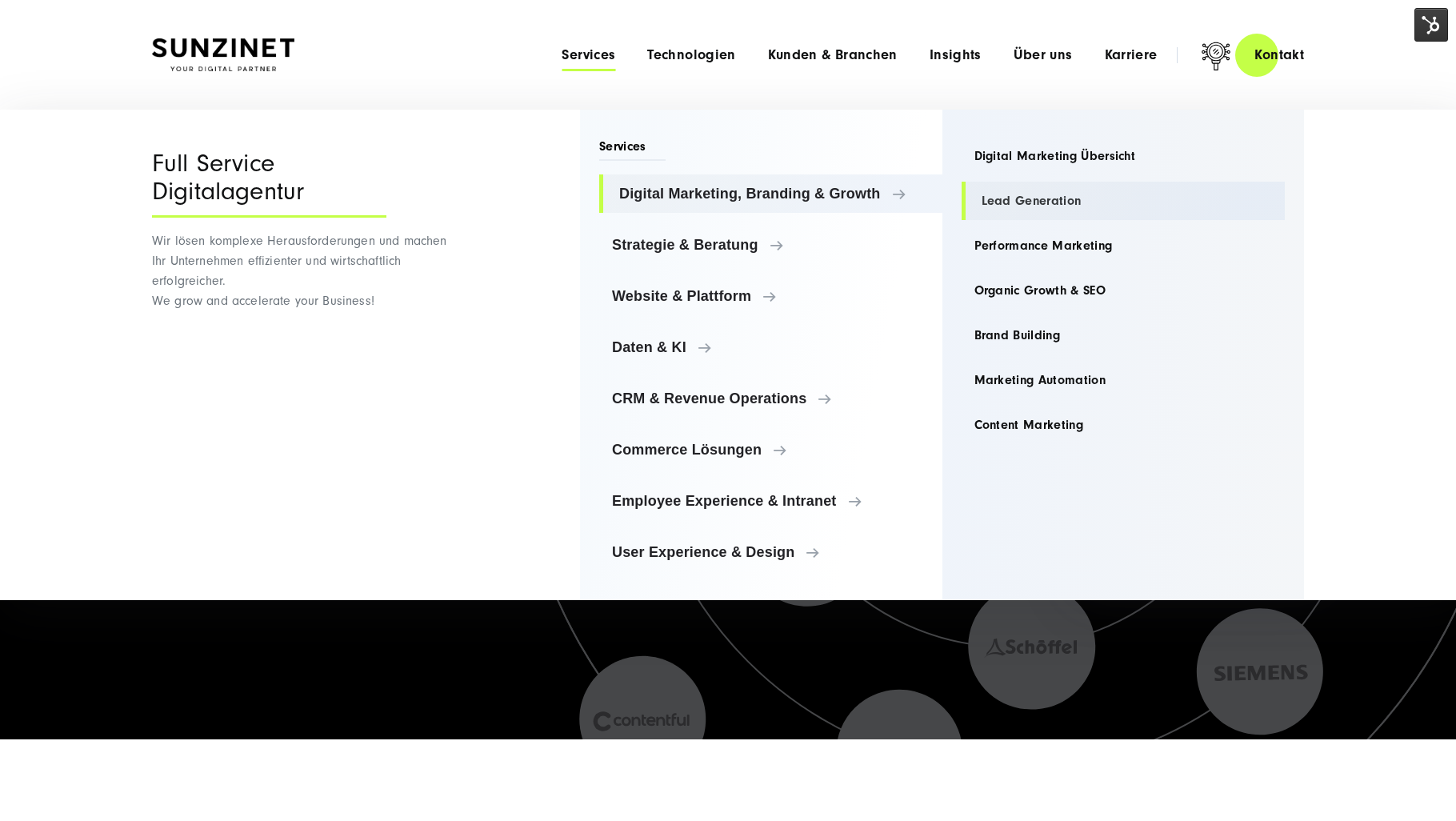
click at [1036, 193] on link "Lead Generation" at bounding box center [1123, 201] width 324 height 38
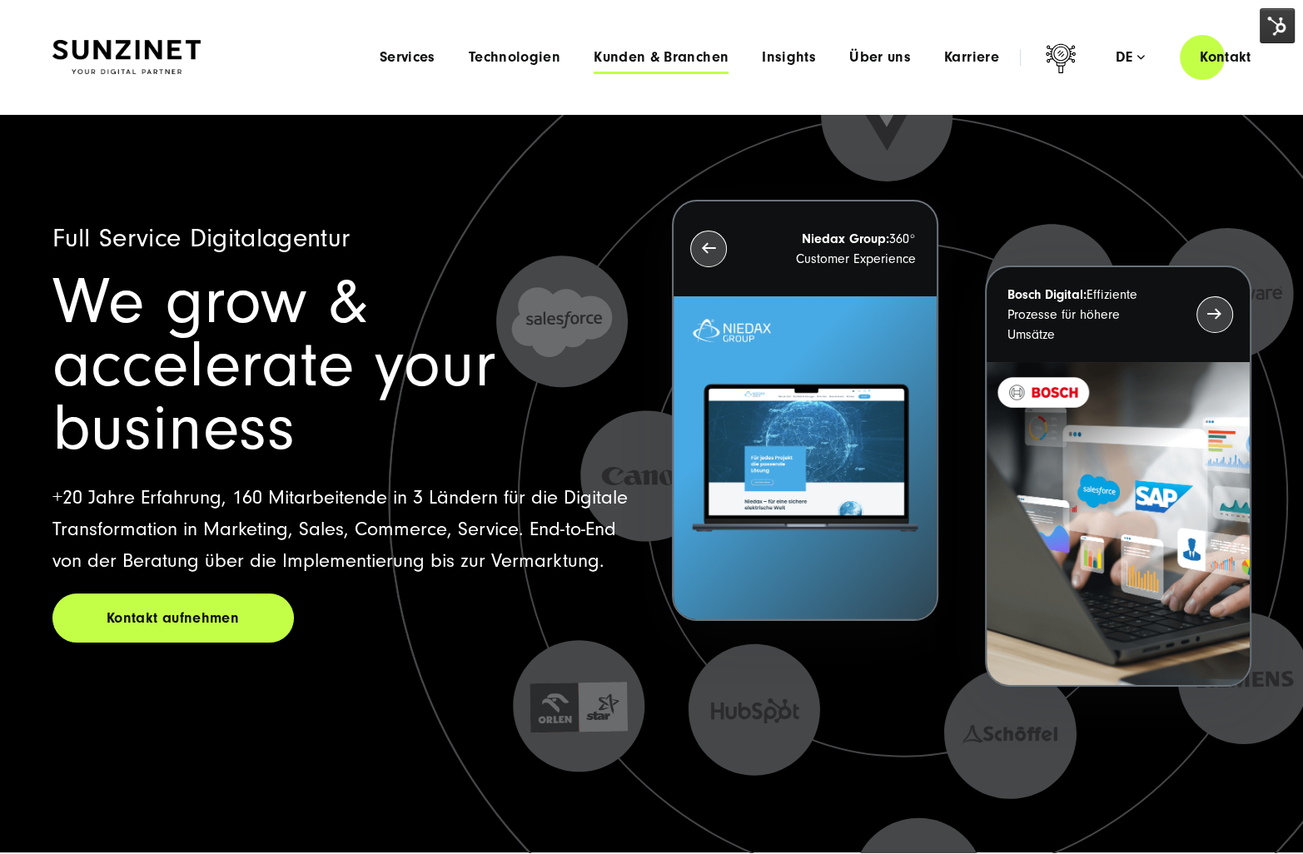
click at [638, 61] on span "Kunden & Branchen" at bounding box center [661, 57] width 135 height 17
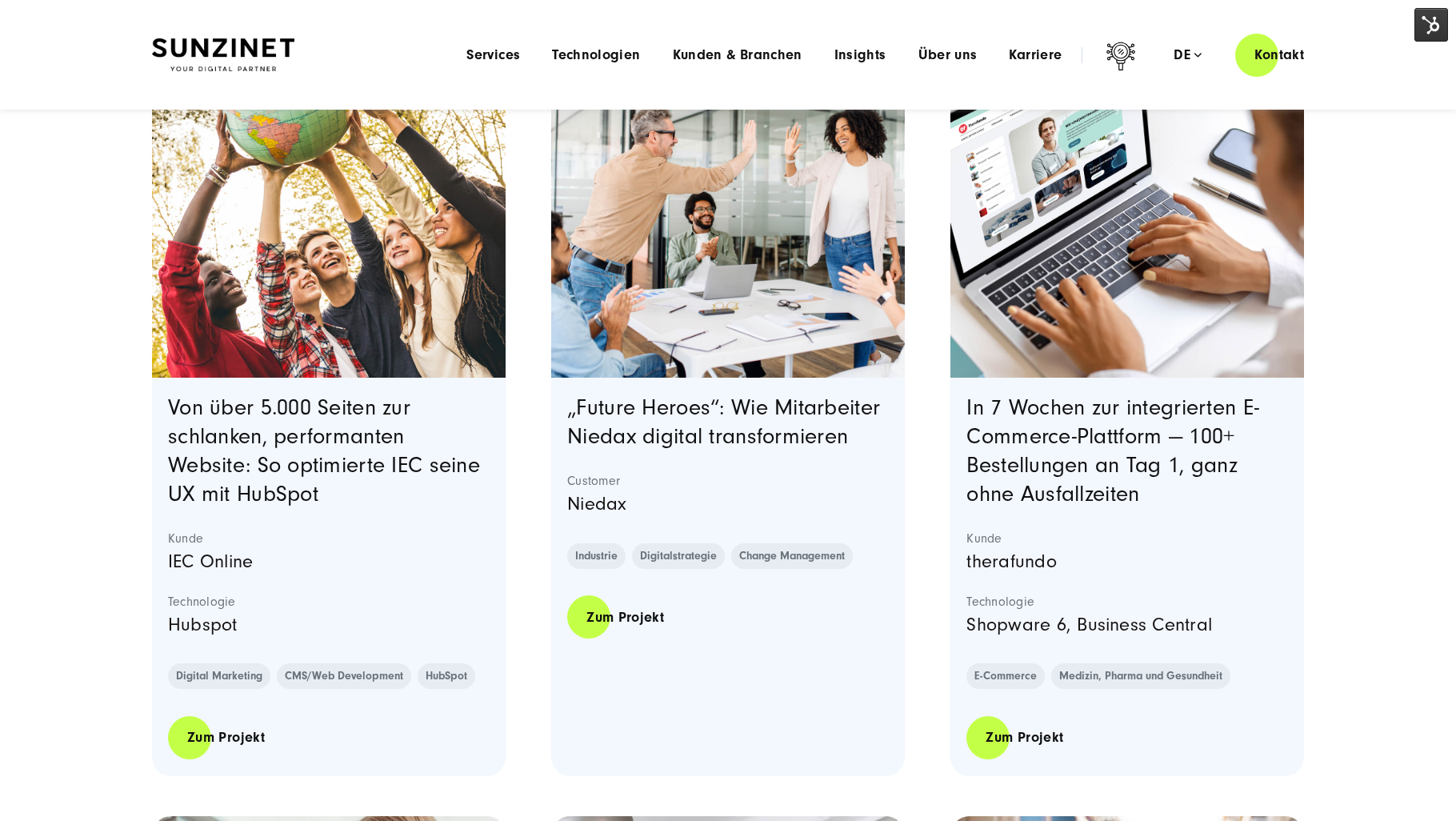
scroll to position [400, 0]
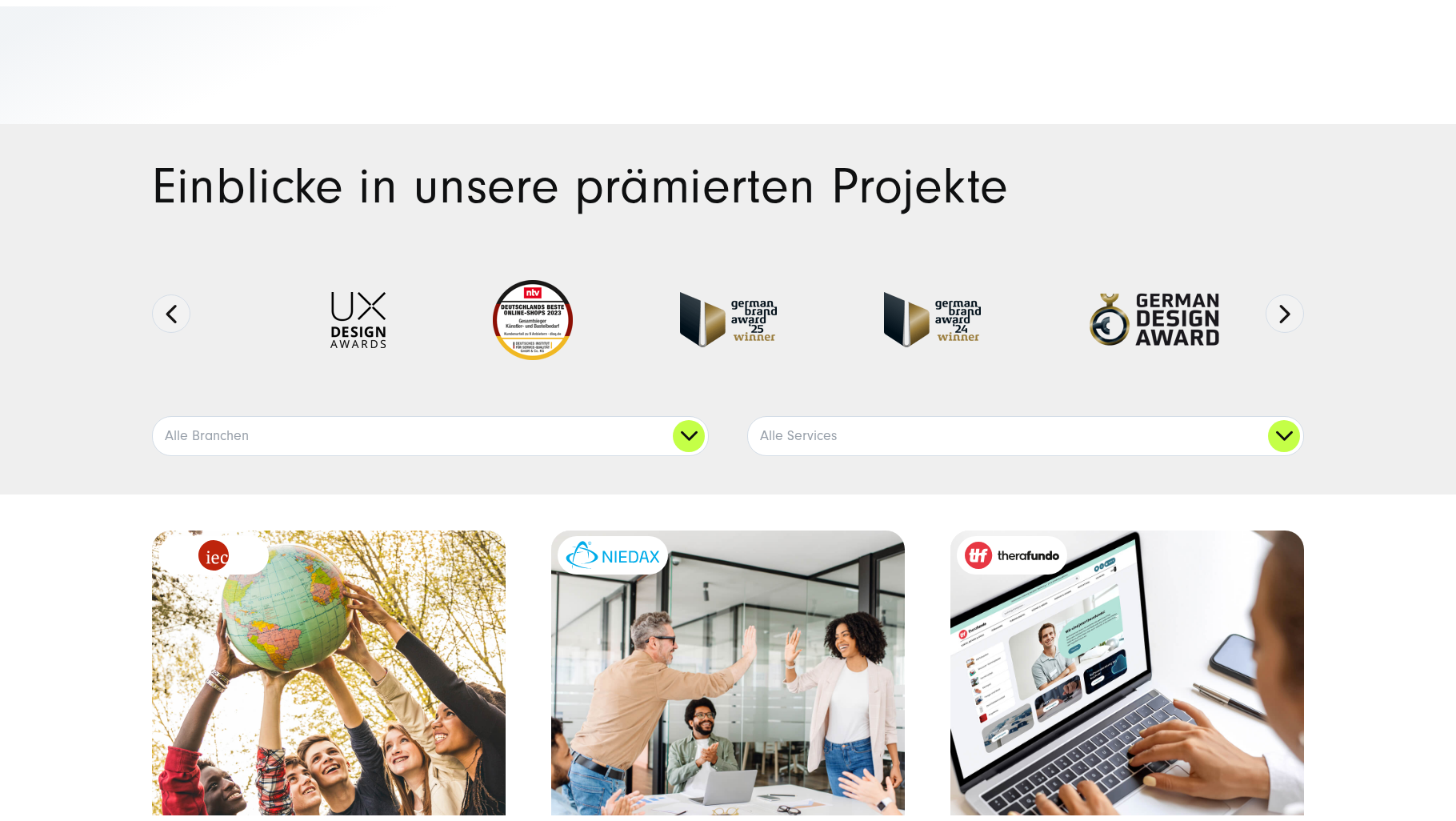
scroll to position [487, 0]
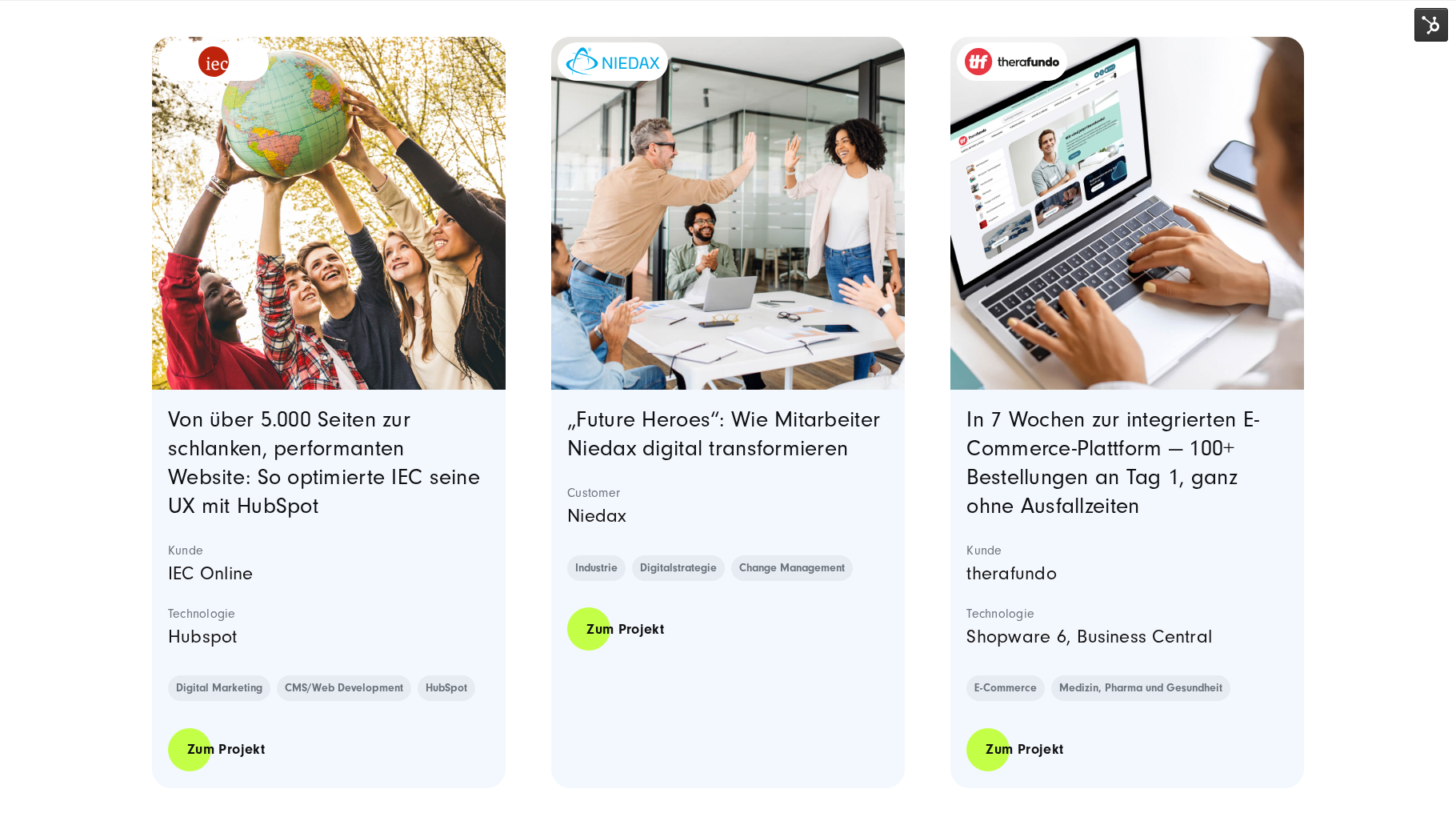
drag, startPoint x: 1362, startPoint y: 281, endPoint x: 1414, endPoint y: 206, distance: 91.3
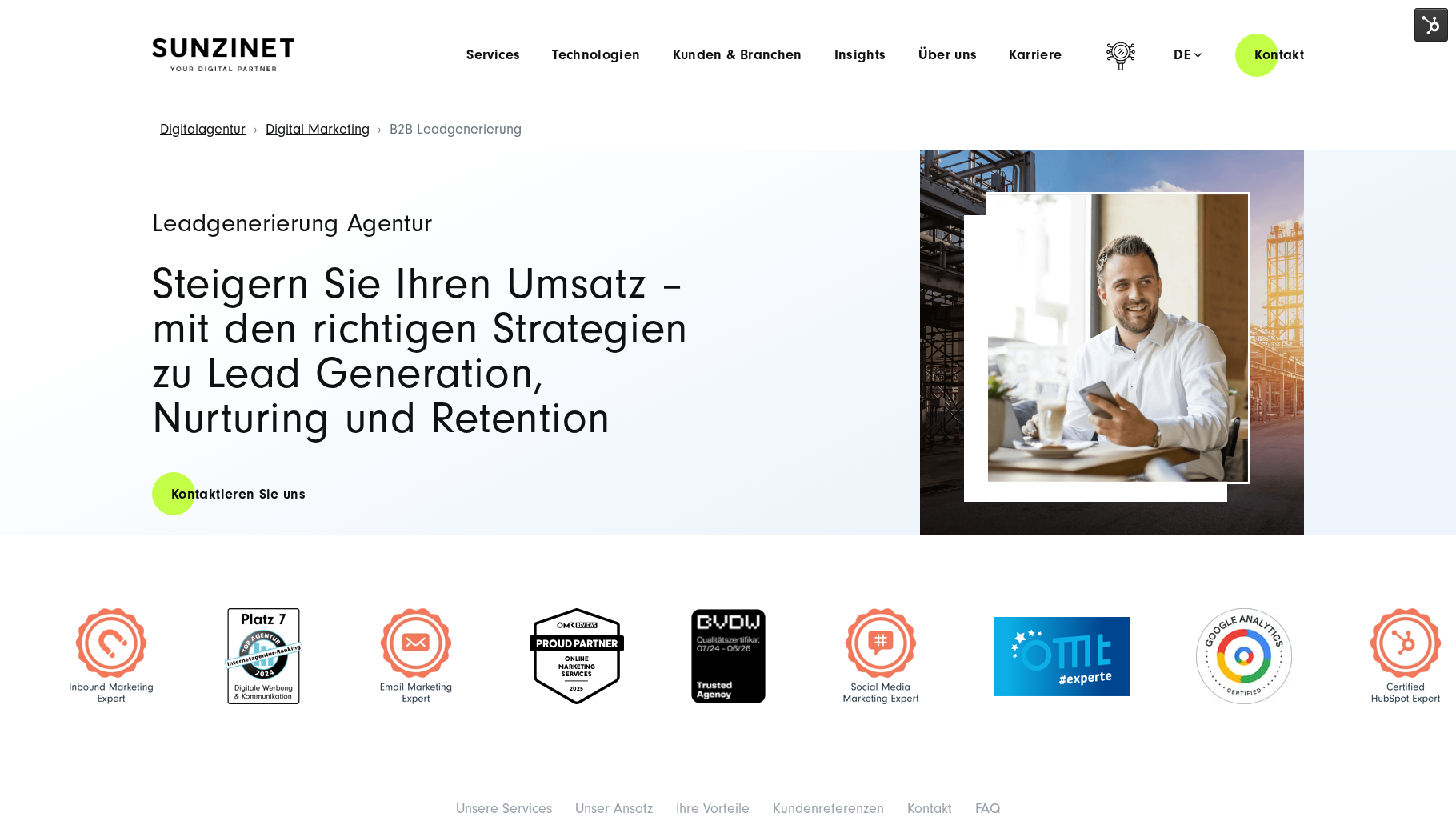
click at [778, 158] on div "Leadgenerierung Agentur Steigern Sie Ihren Umsatz – mit den richtigen Strategie…" at bounding box center [728, 343] width 1152 height 385
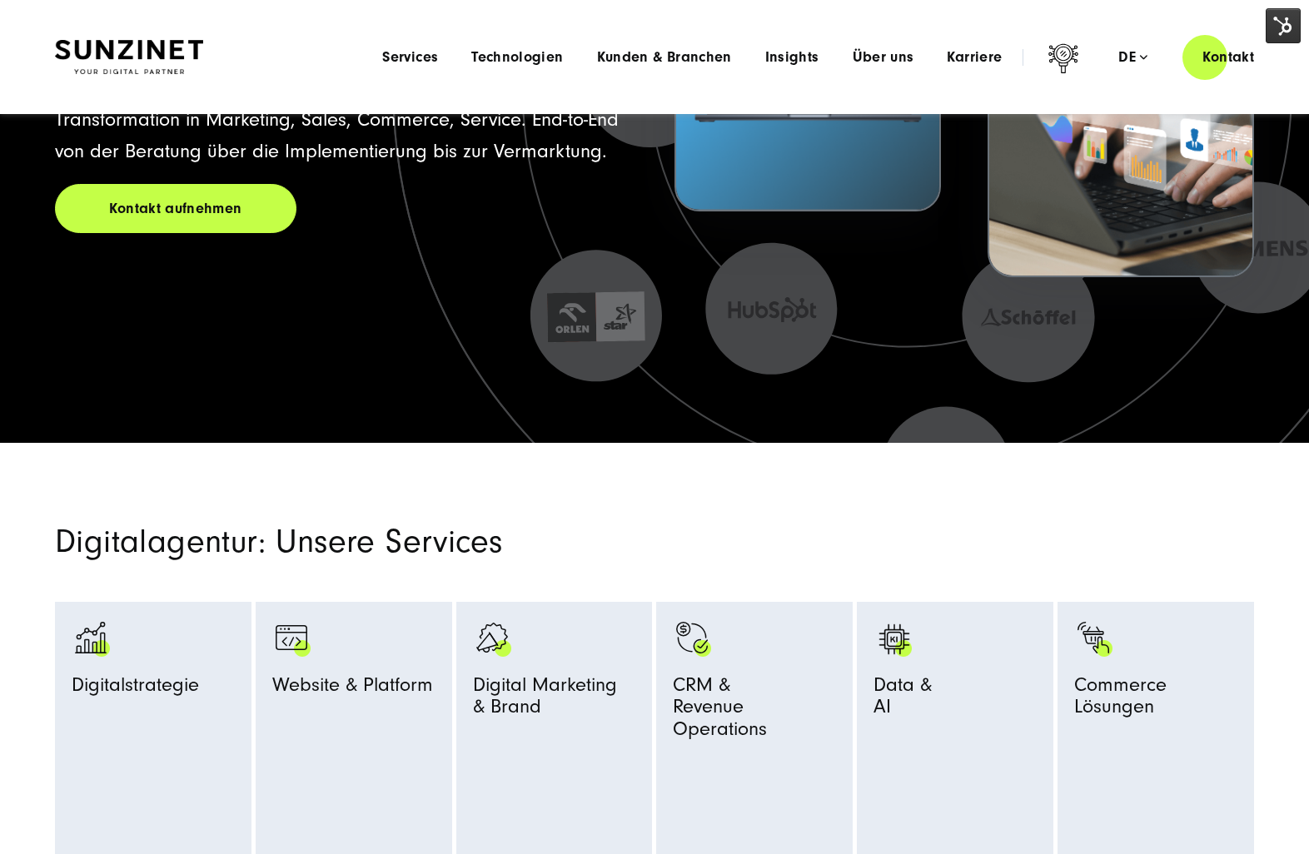
scroll to position [83, 0]
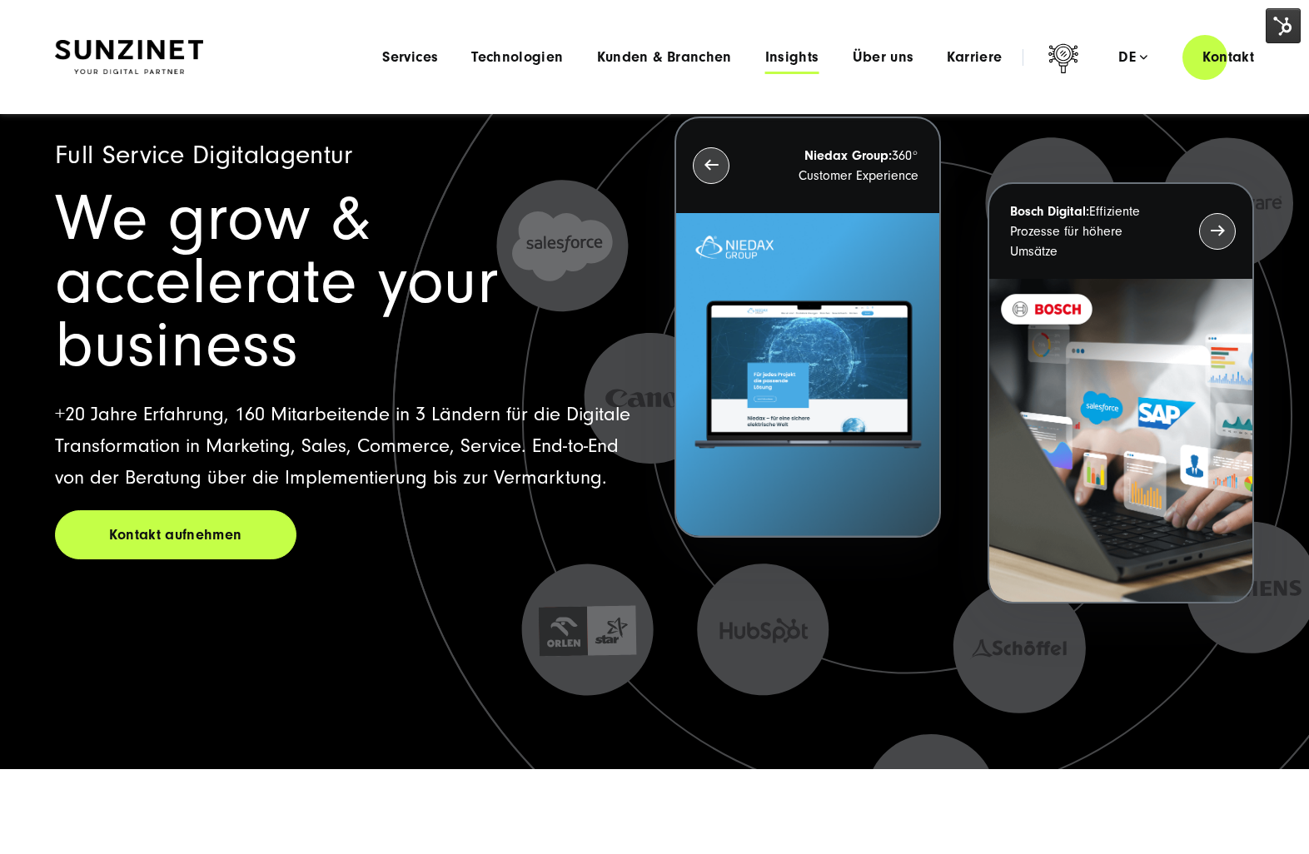
click at [749, 60] on span "Insights" at bounding box center [792, 57] width 54 height 17
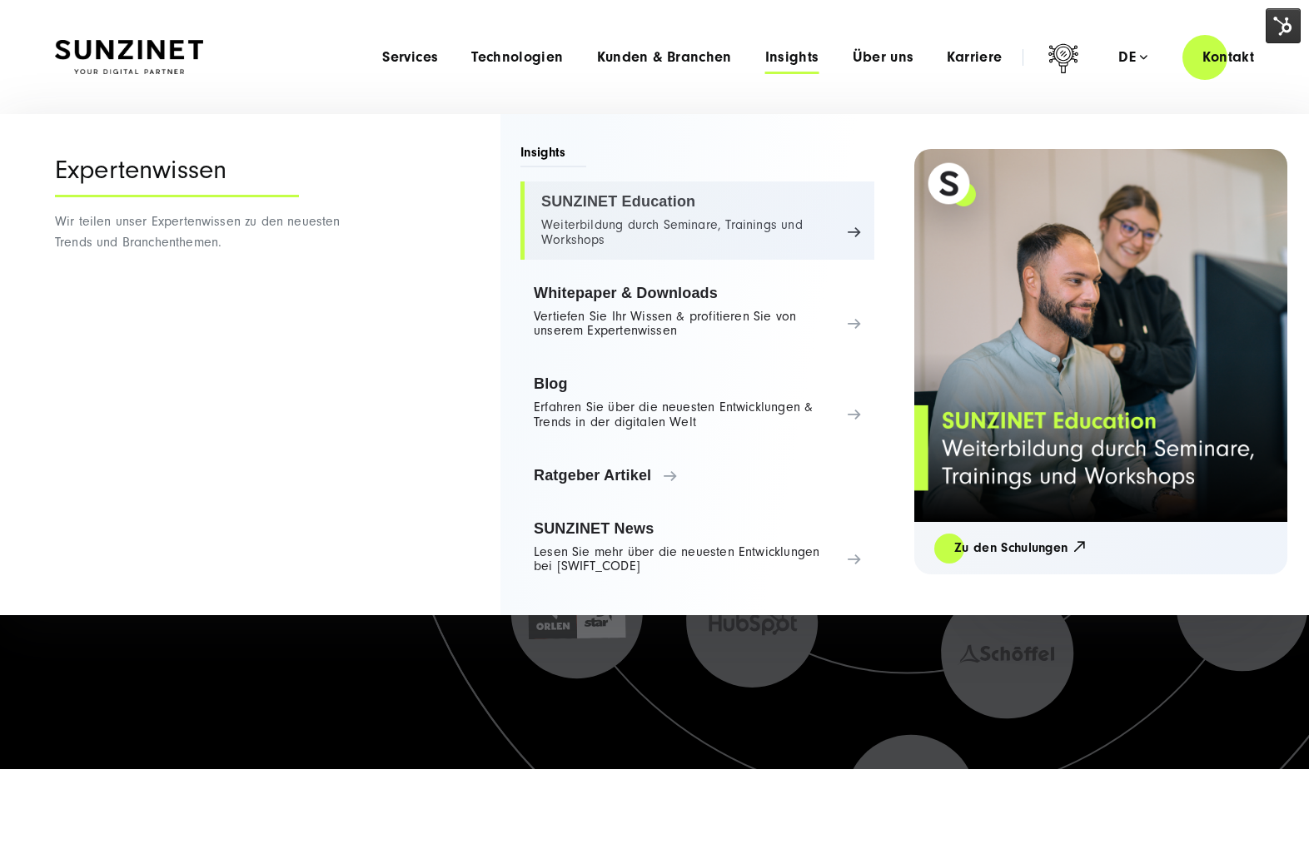
click at [629, 191] on link "SUNZINET Education Weiterbildung durch Seminare, Trainings und Workshops" at bounding box center [697, 221] width 354 height 78
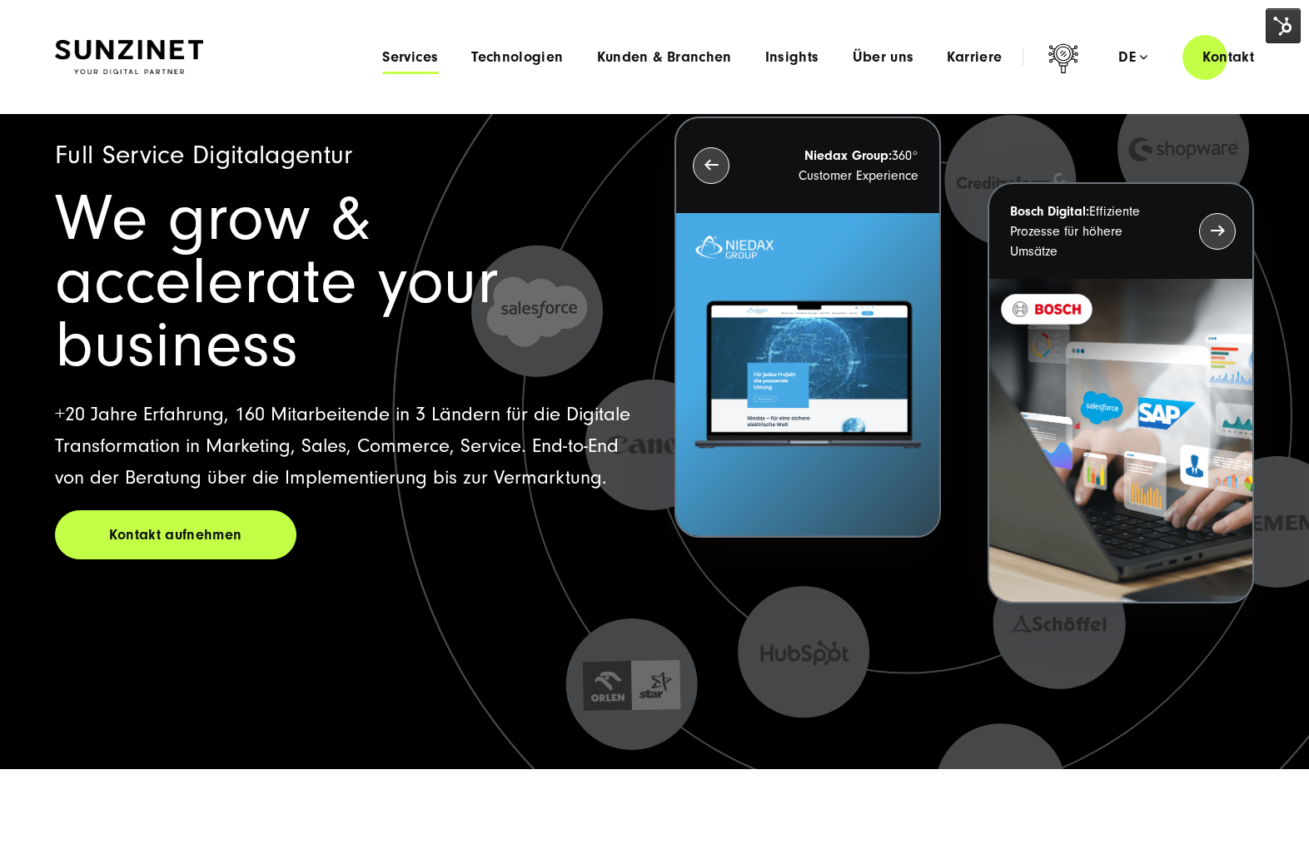
drag, startPoint x: 0, startPoint y: 0, endPoint x: 415, endPoint y: 55, distance: 418.3
click at [415, 55] on span "Services" at bounding box center [410, 57] width 56 height 17
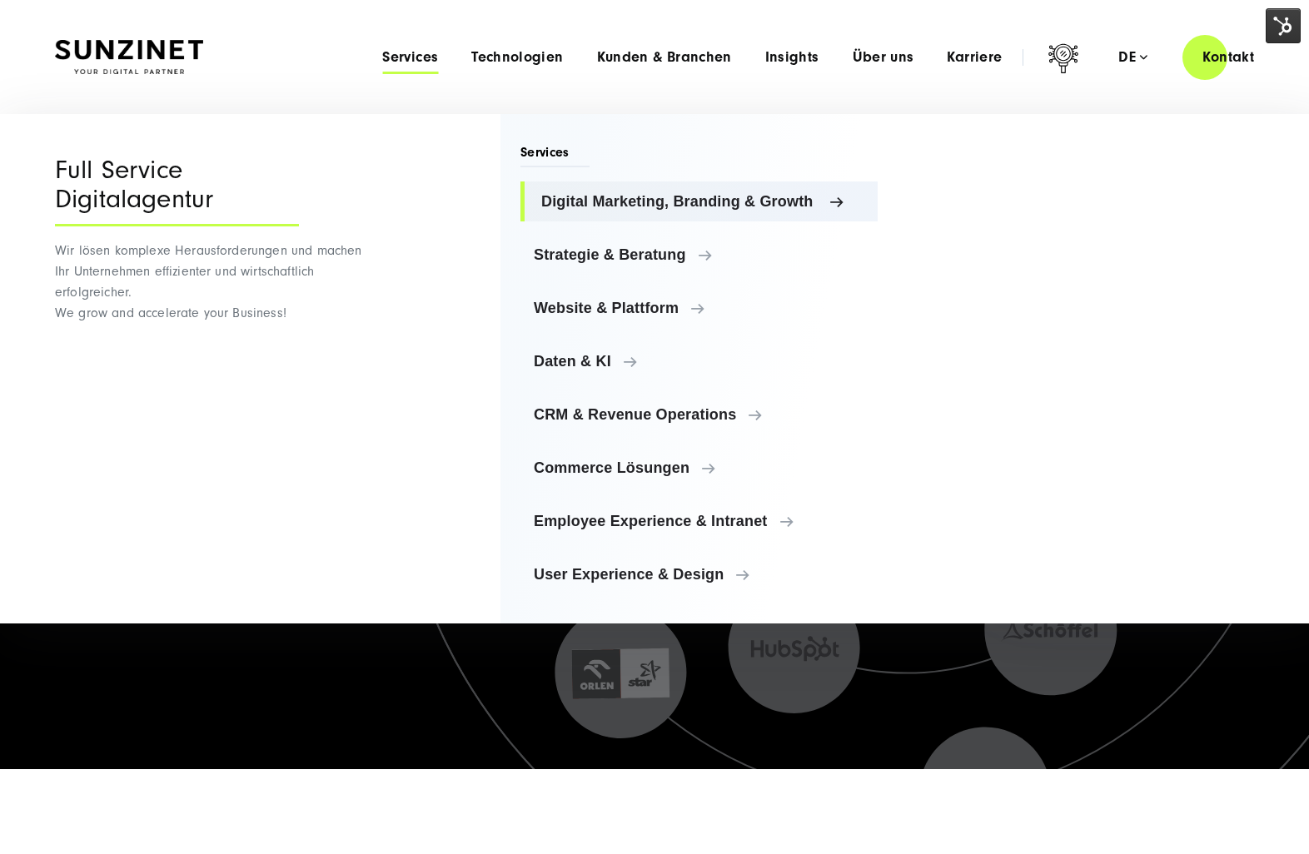
click at [575, 189] on link "Digital Marketing, Branding & Growth" at bounding box center [698, 202] width 357 height 40
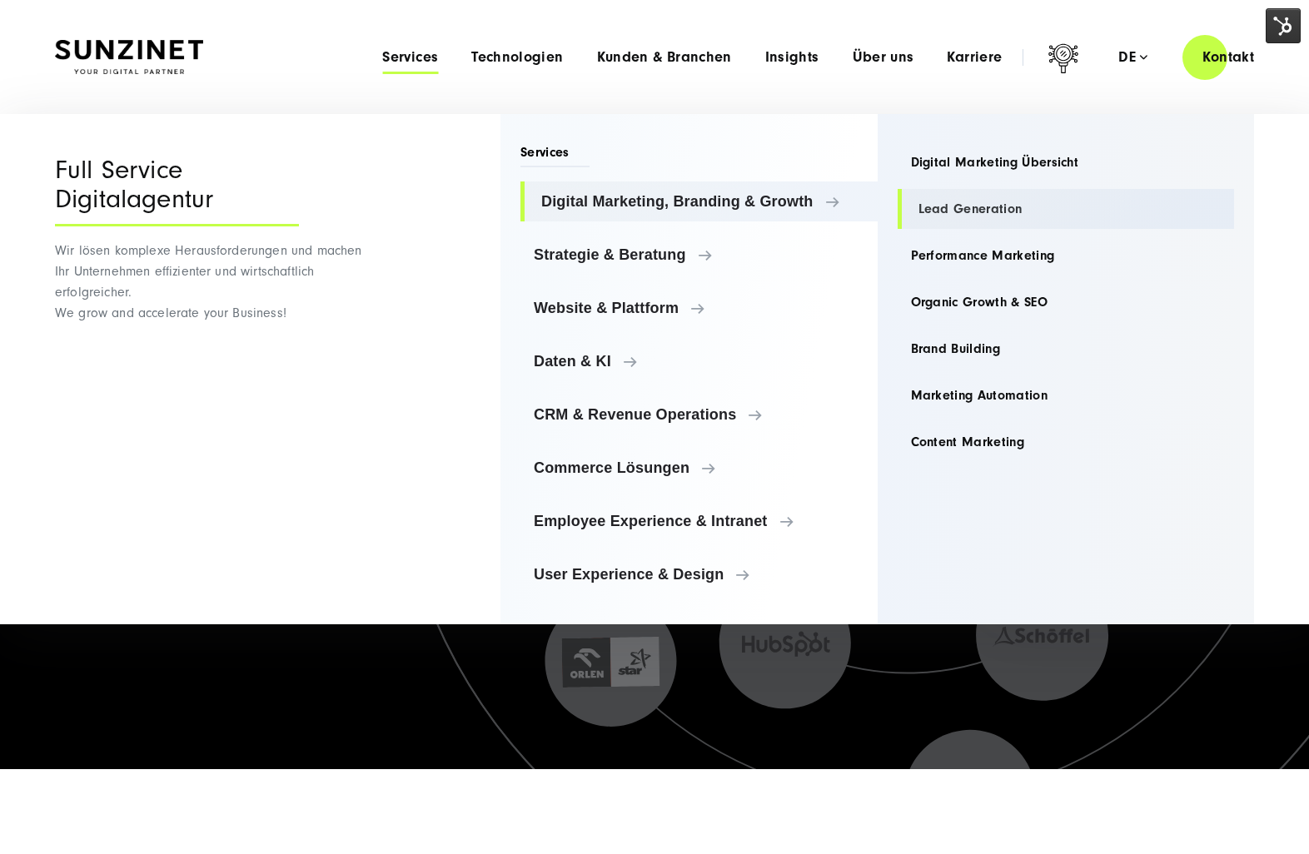
click at [1008, 204] on link "Lead Generation" at bounding box center [1066, 209] width 337 height 40
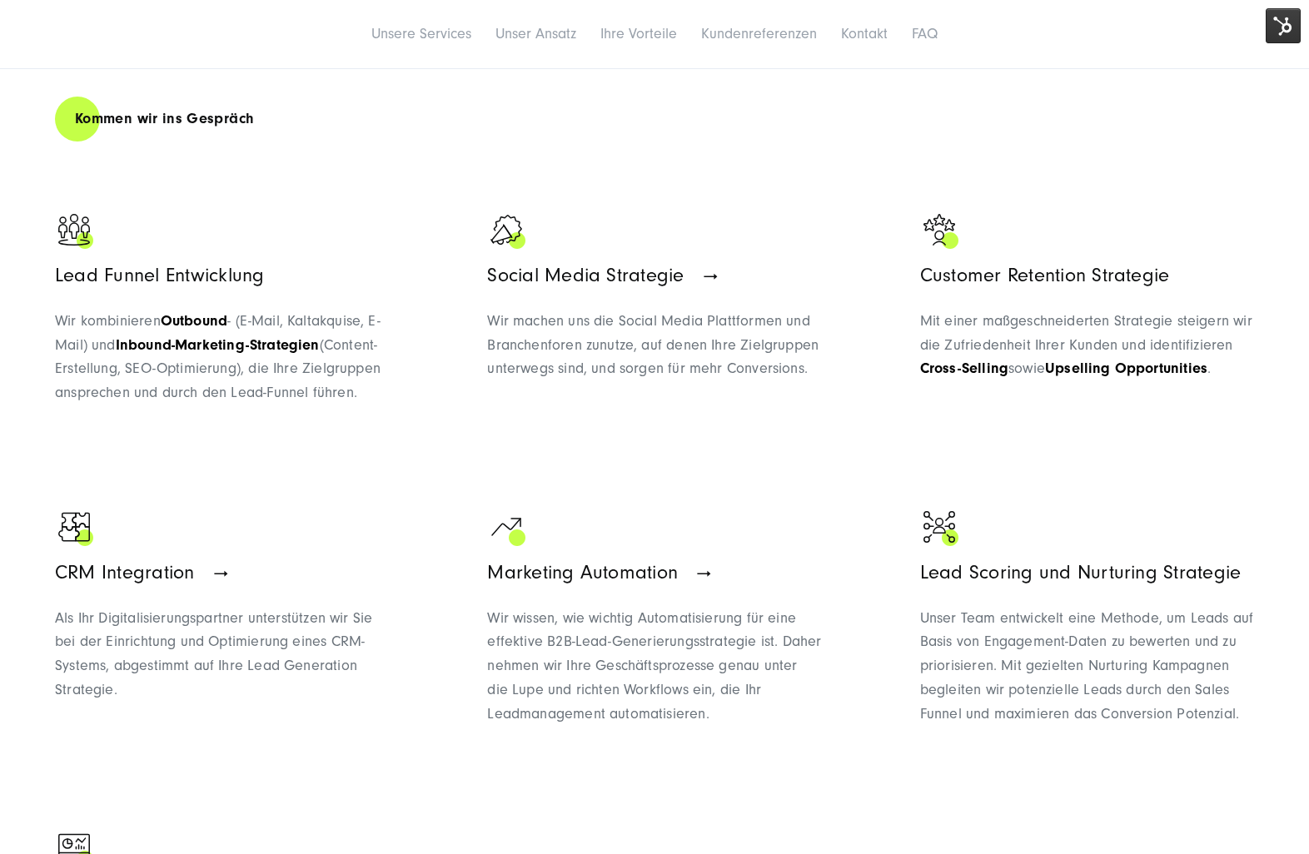
scroll to position [1415, 0]
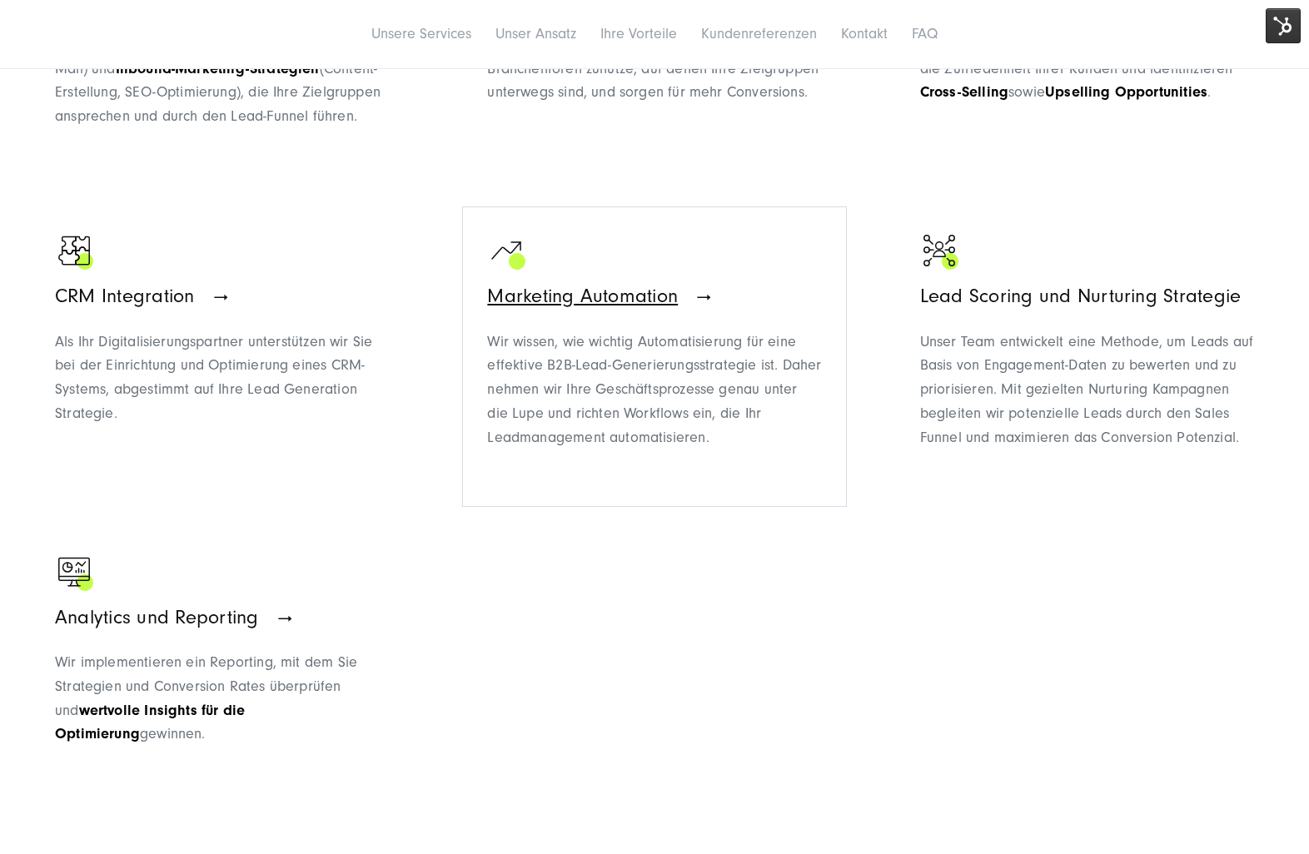
click at [613, 301] on span "Marketing Automation" at bounding box center [582, 296] width 191 height 22
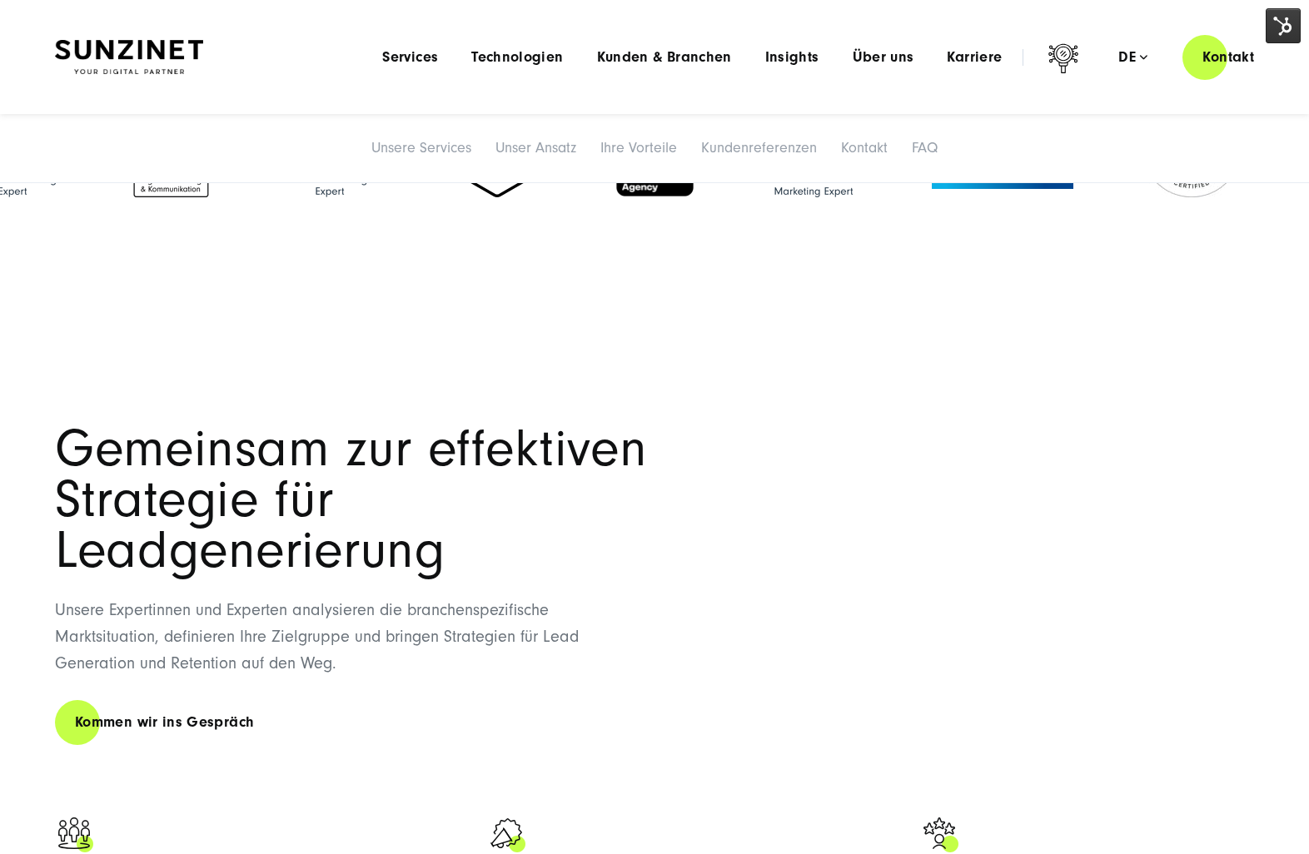
scroll to position [500, 0]
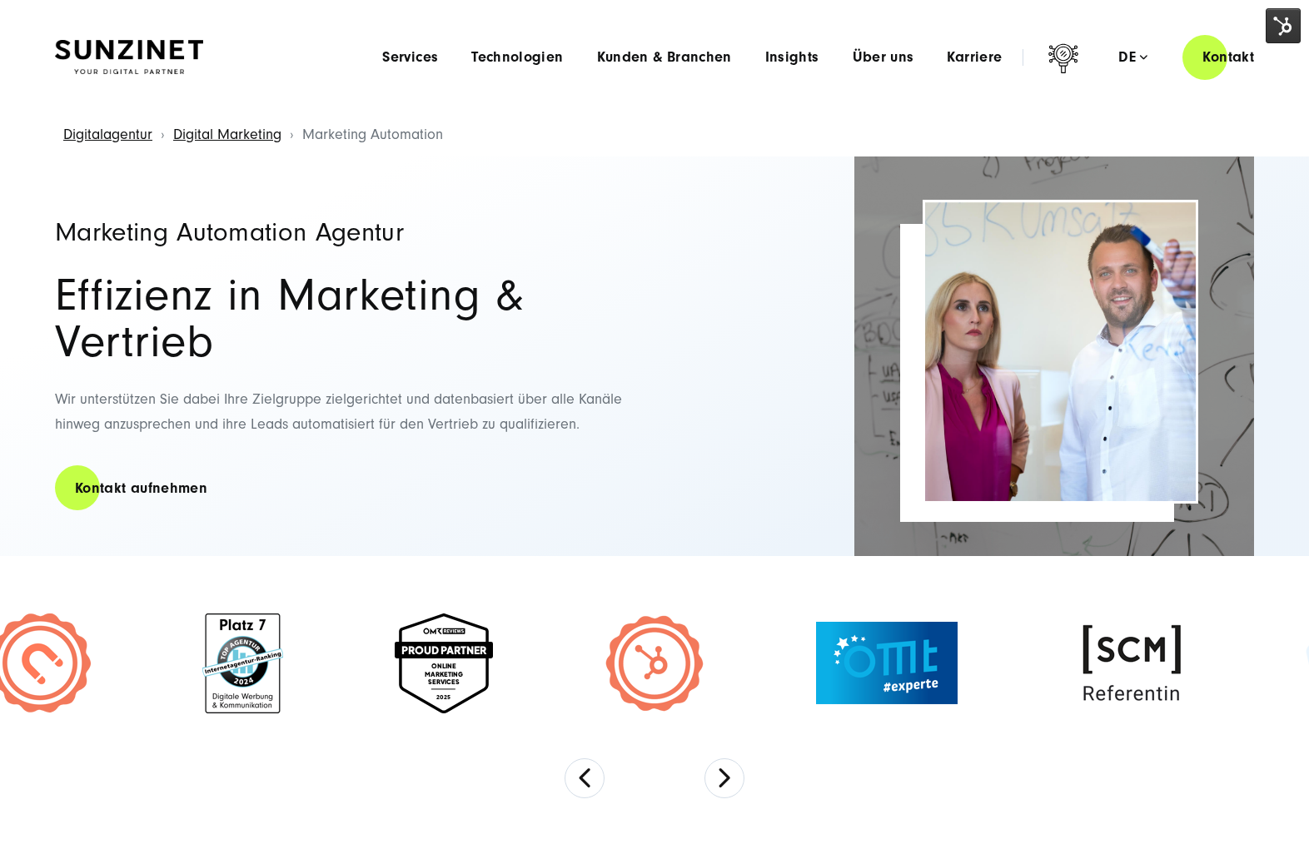
click at [1286, 12] on img at bounding box center [1283, 25] width 35 height 35
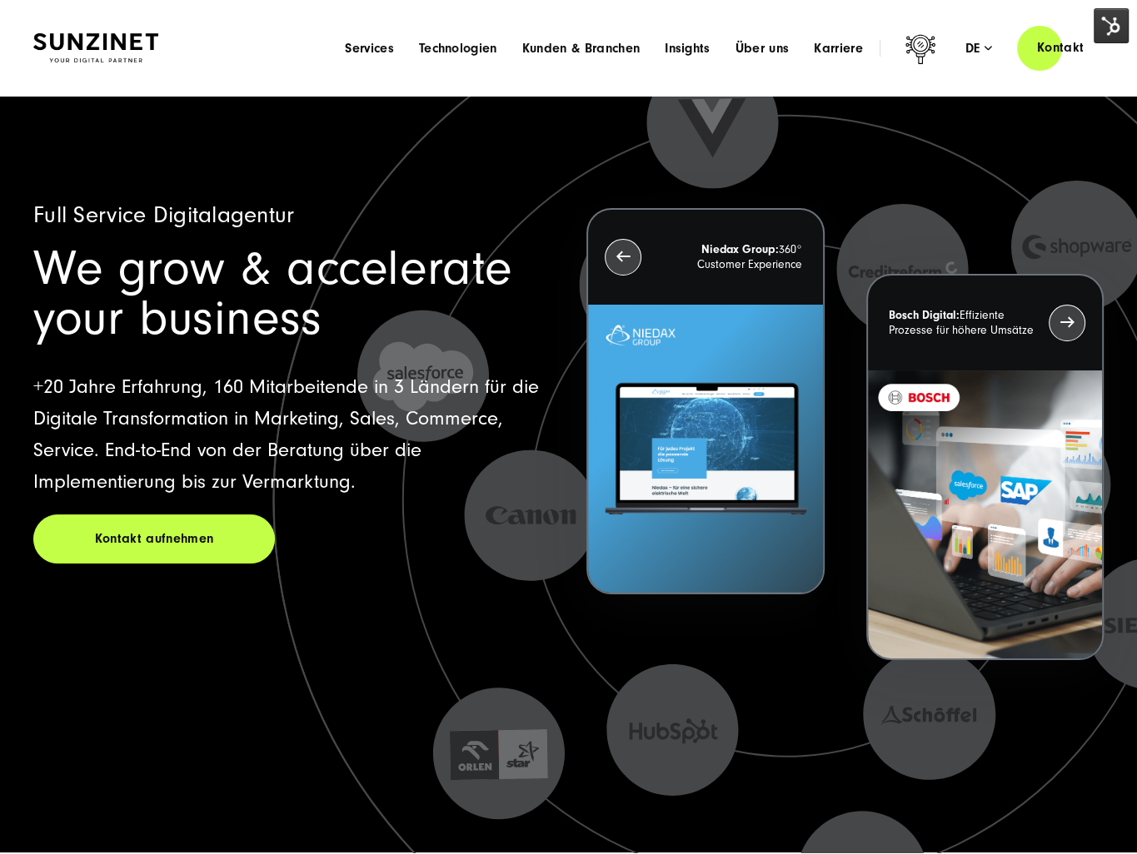
click at [372, 61] on div "Menu Services Menu Full Service Digitalagentur Wir lösen komplexe Herausforderu…" at bounding box center [717, 47] width 771 height 47
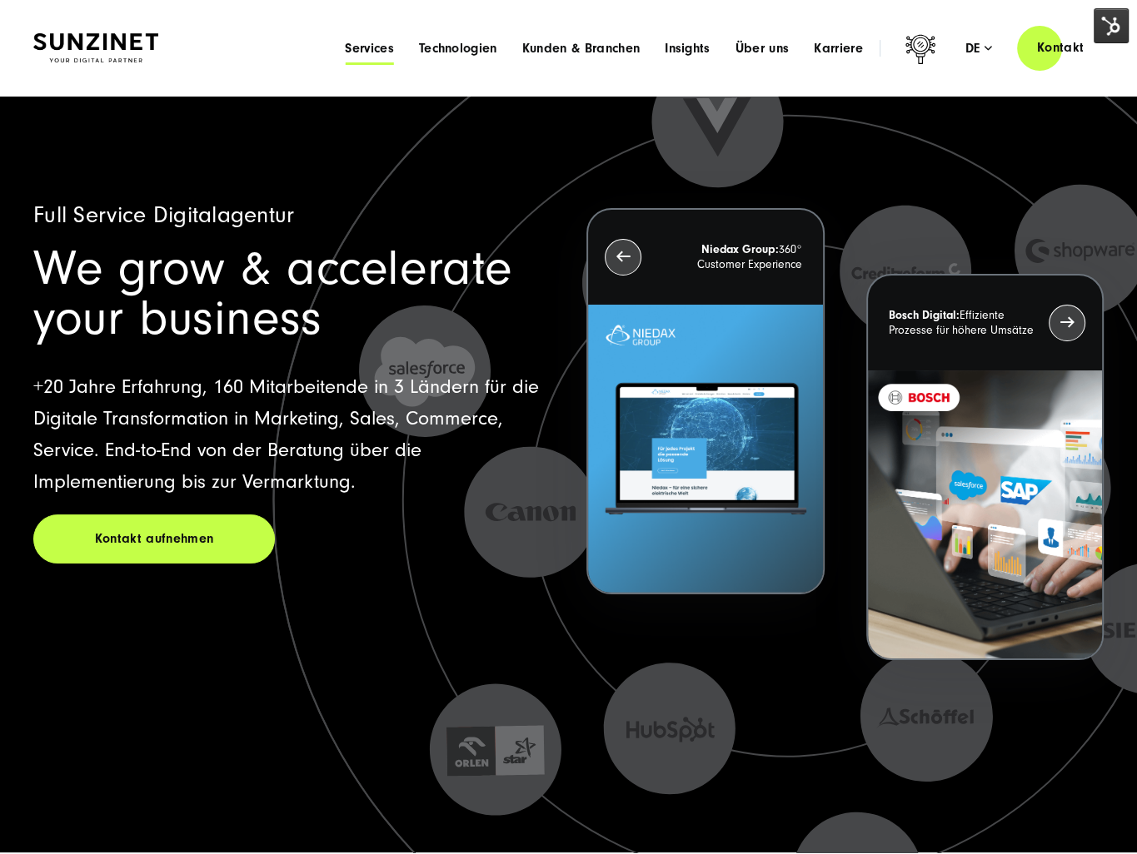
click at [376, 52] on span "Services" at bounding box center [369, 48] width 49 height 17
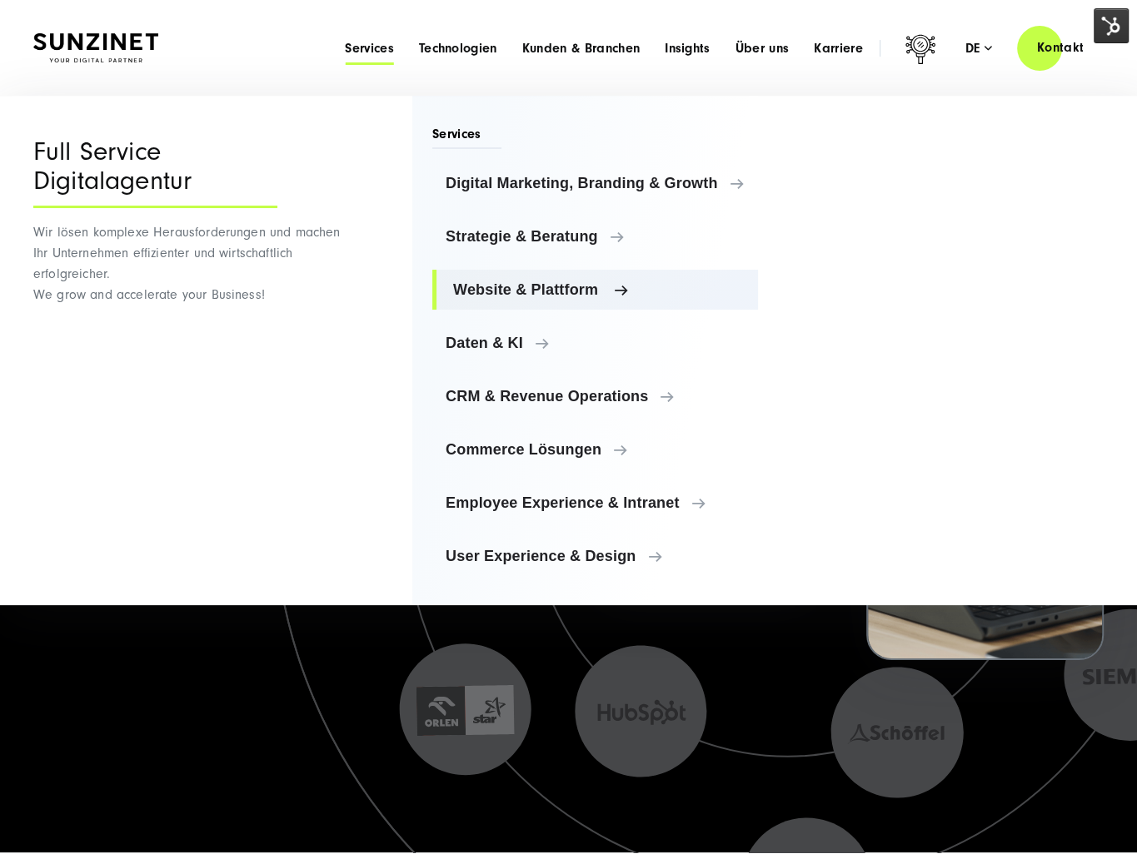
click at [550, 291] on span "Website & Plattform" at bounding box center [598, 289] width 291 height 17
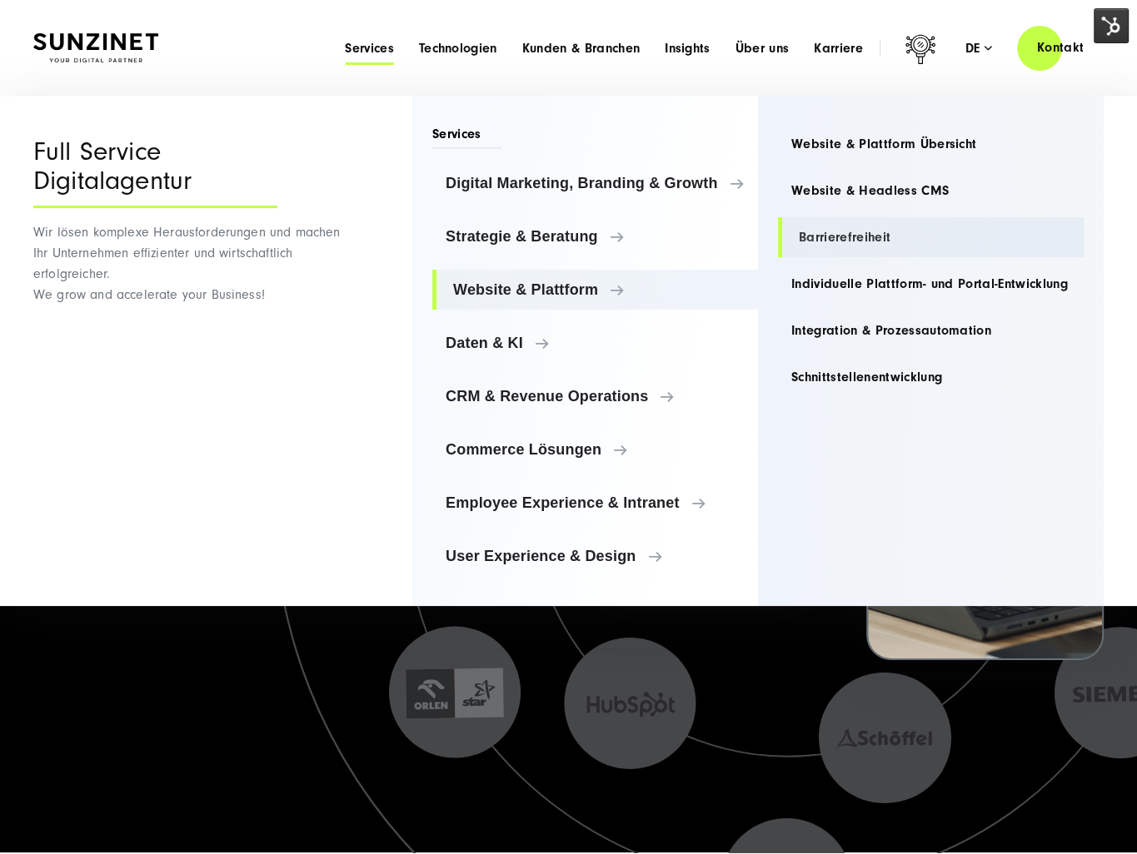
click at [870, 244] on link "Barrierefreiheit" at bounding box center [931, 237] width 306 height 40
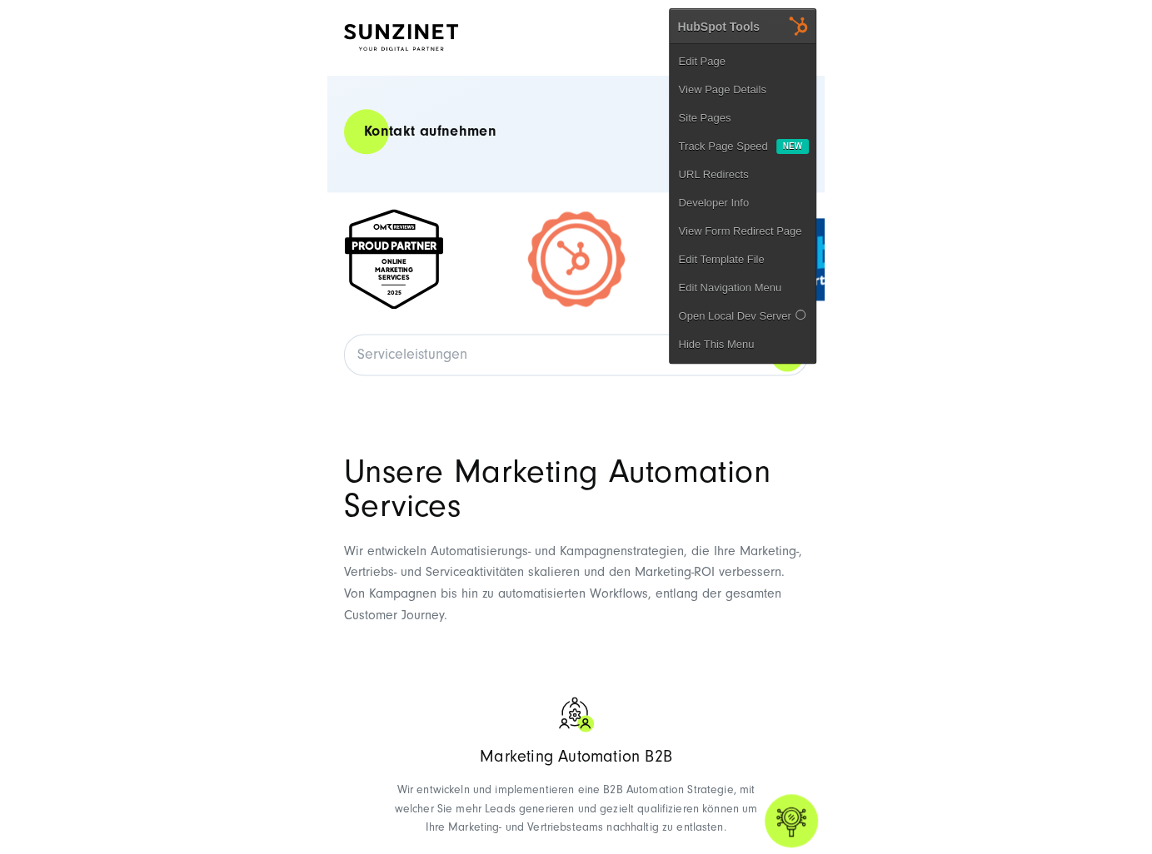
scroll to position [845, 0]
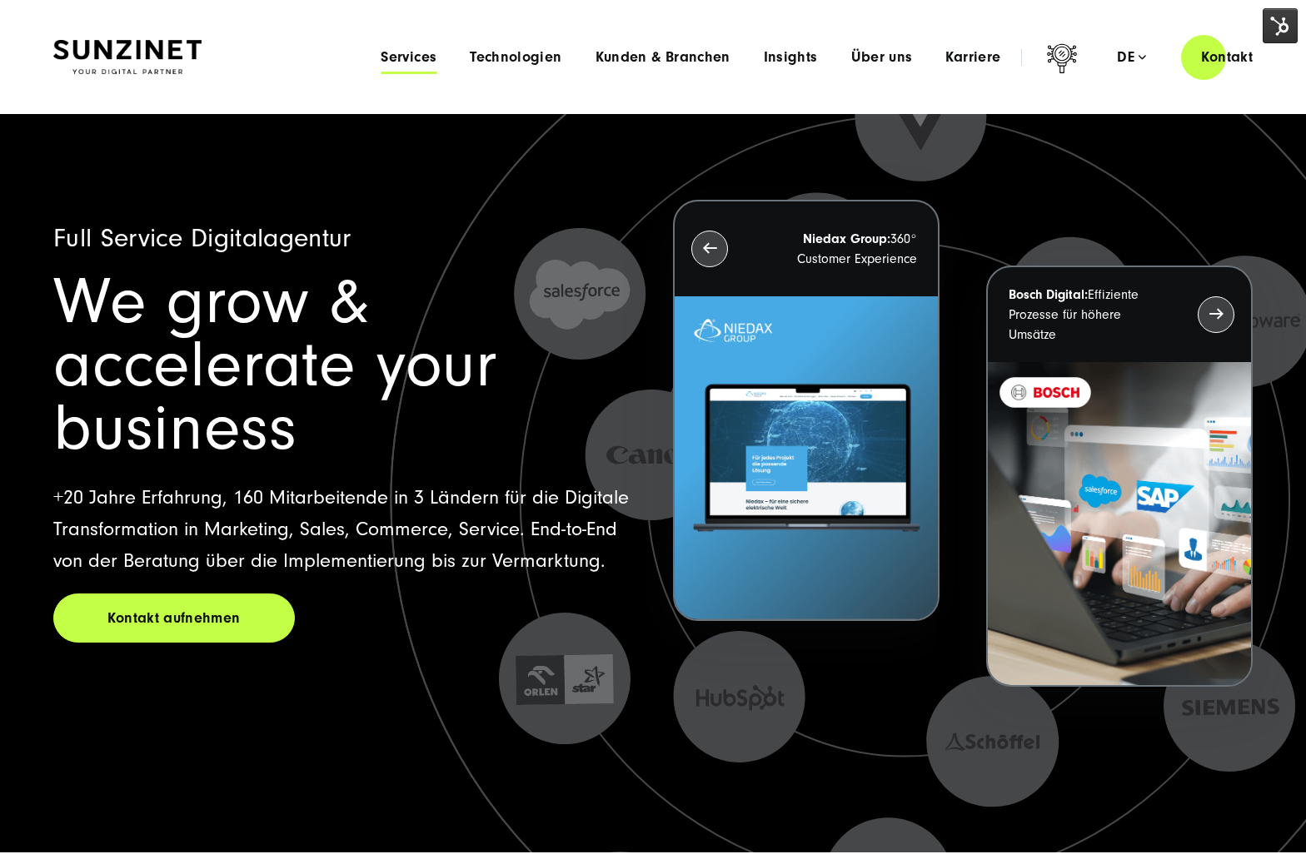
click at [397, 47] on div "Menu Services Menu Full Service Digitalagentur Wir lösen komplexe Herausforderu…" at bounding box center [818, 56] width 908 height 47
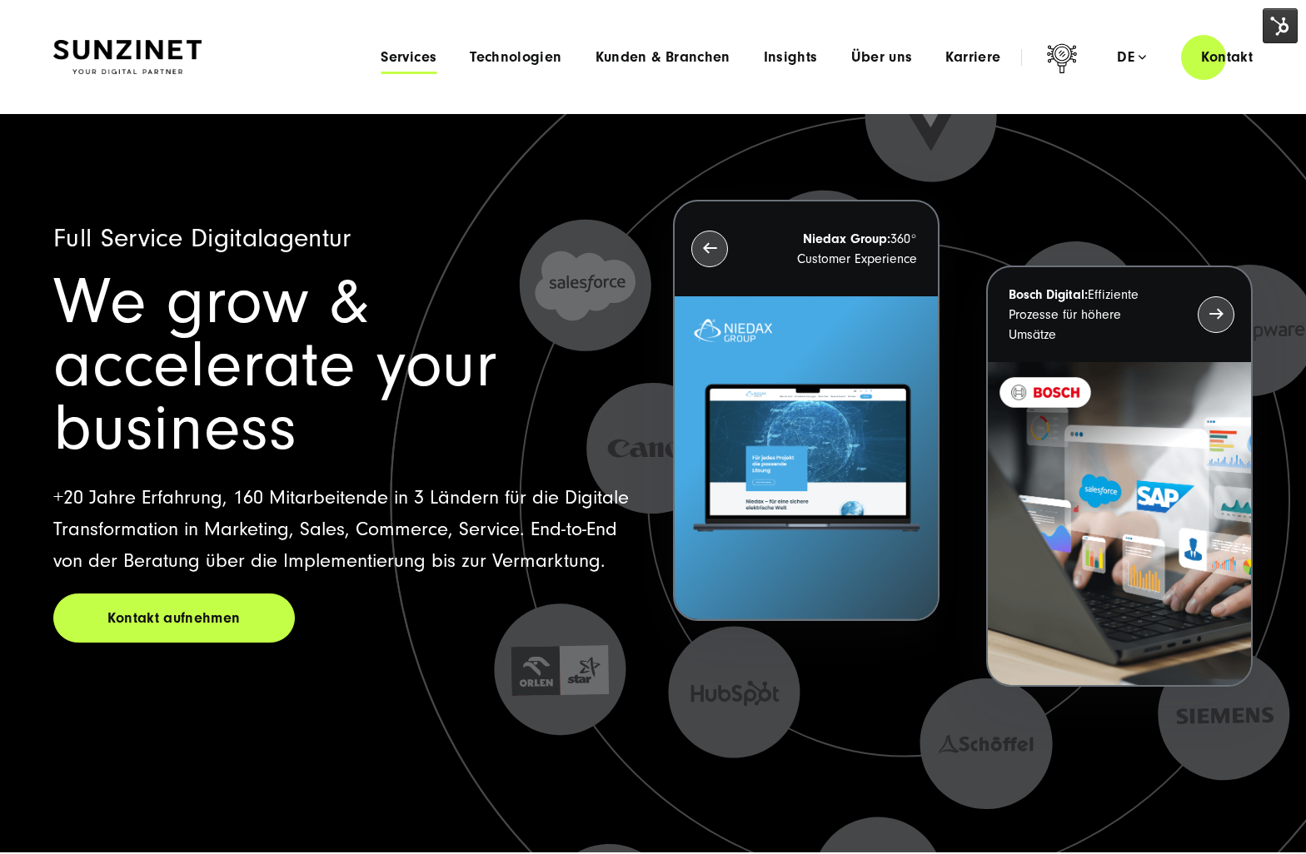
click at [400, 57] on span "Services" at bounding box center [409, 57] width 56 height 17
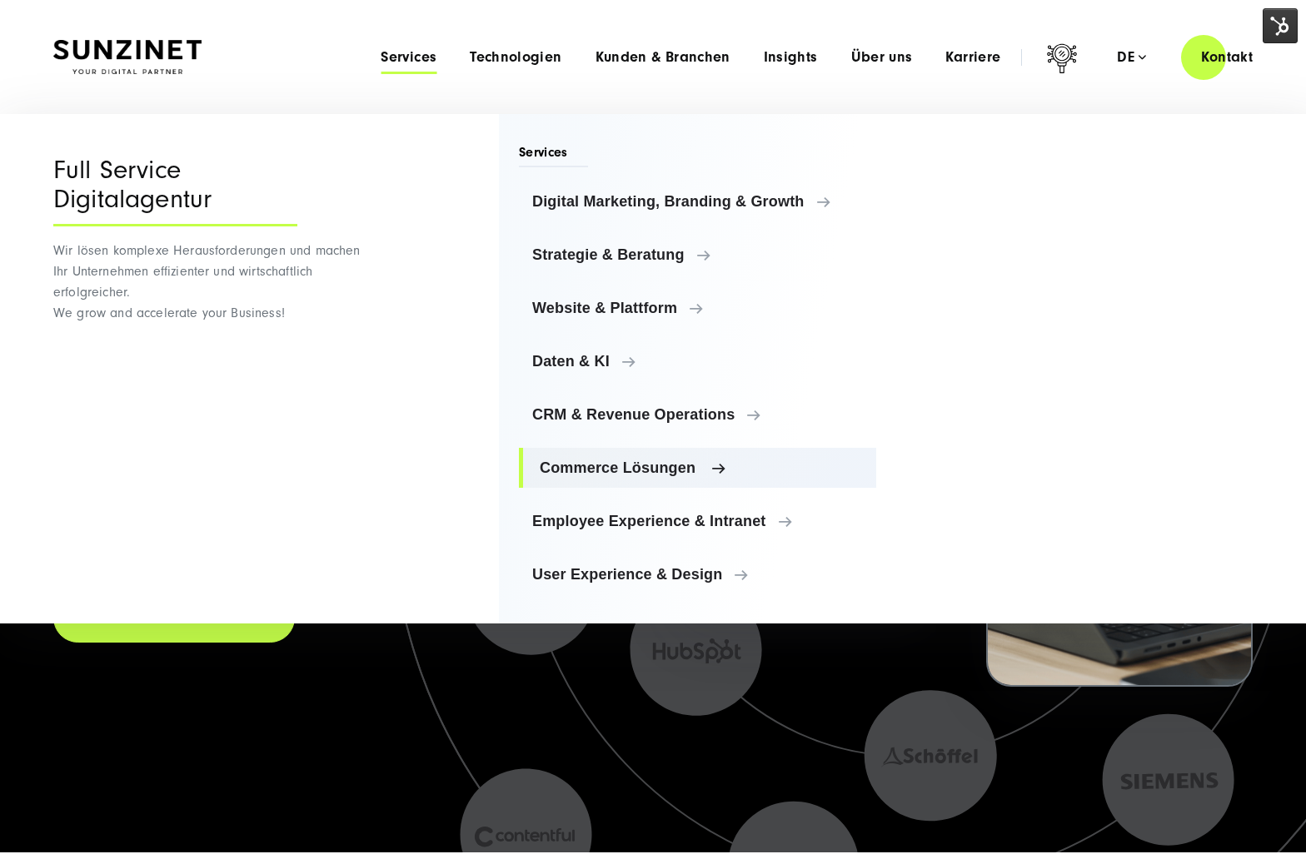
click at [694, 475] on span "Commerce Lösungen" at bounding box center [701, 468] width 323 height 17
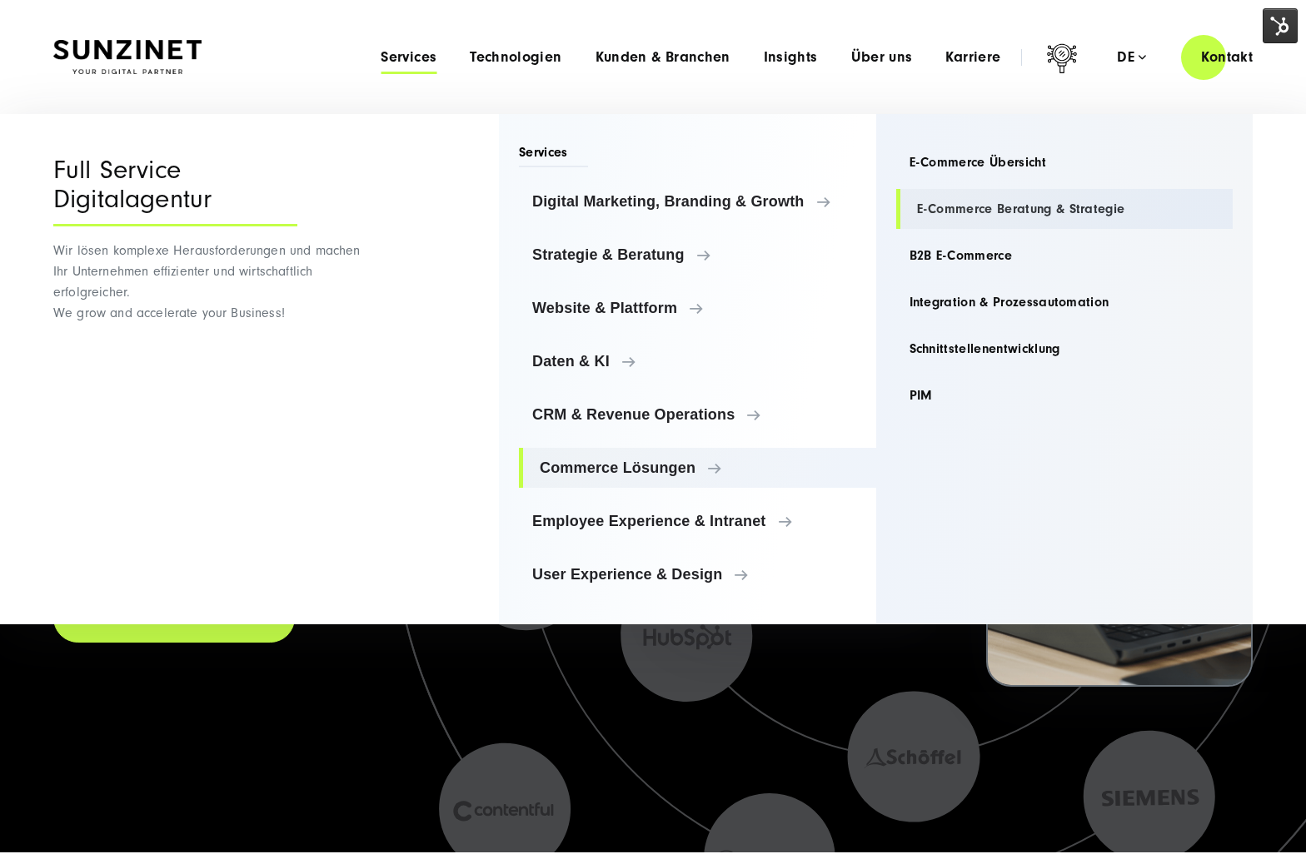
click at [968, 215] on link "E-Commerce Beratung & Strategie" at bounding box center [1064, 209] width 337 height 40
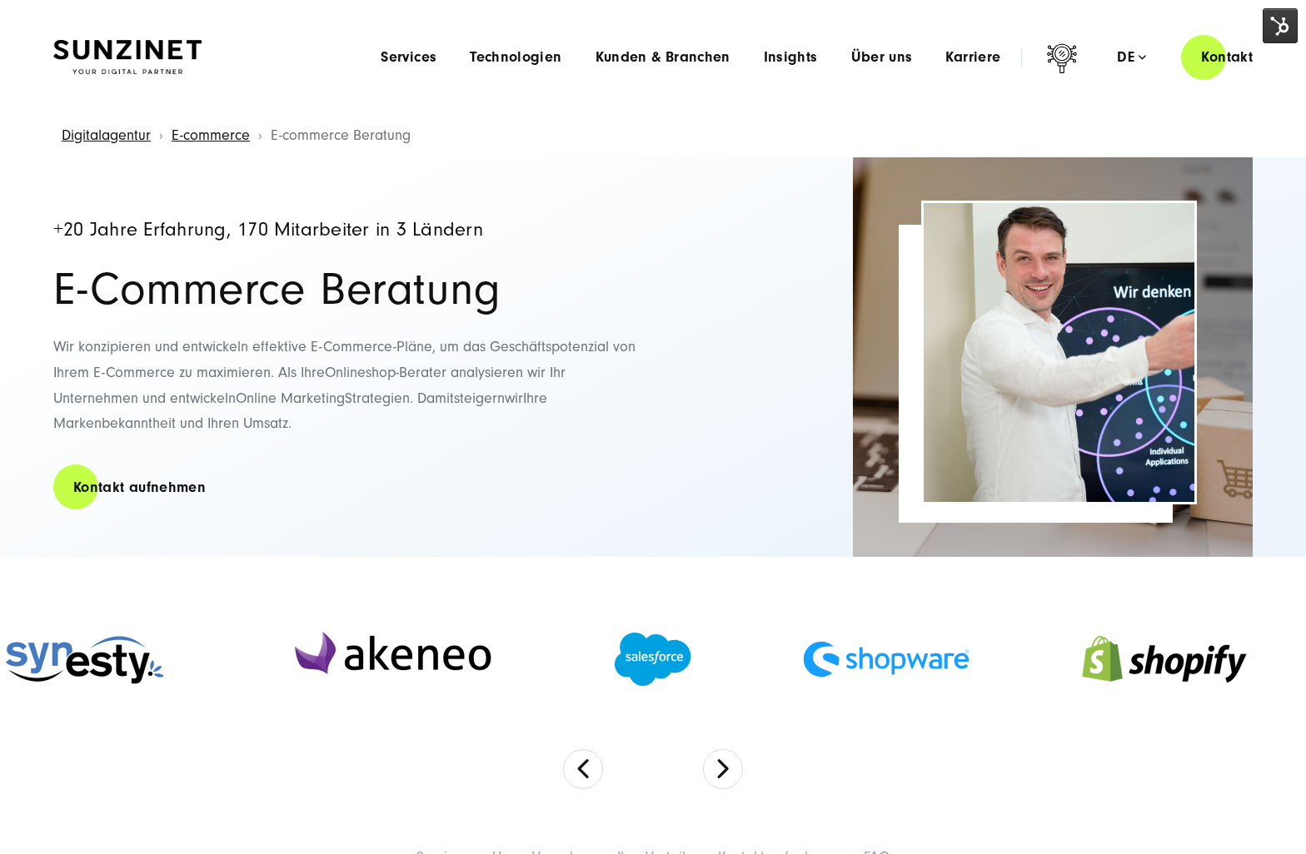
click at [235, 550] on div "+20 Jahre Erfahrung, 170 Mitarbeiter in 3 Ländern E-Commerce Beratung Wir konzi…" at bounding box center [344, 357] width 583 height 400
click at [121, 62] on img at bounding box center [127, 57] width 148 height 35
